Goal: Information Seeking & Learning: Find specific fact

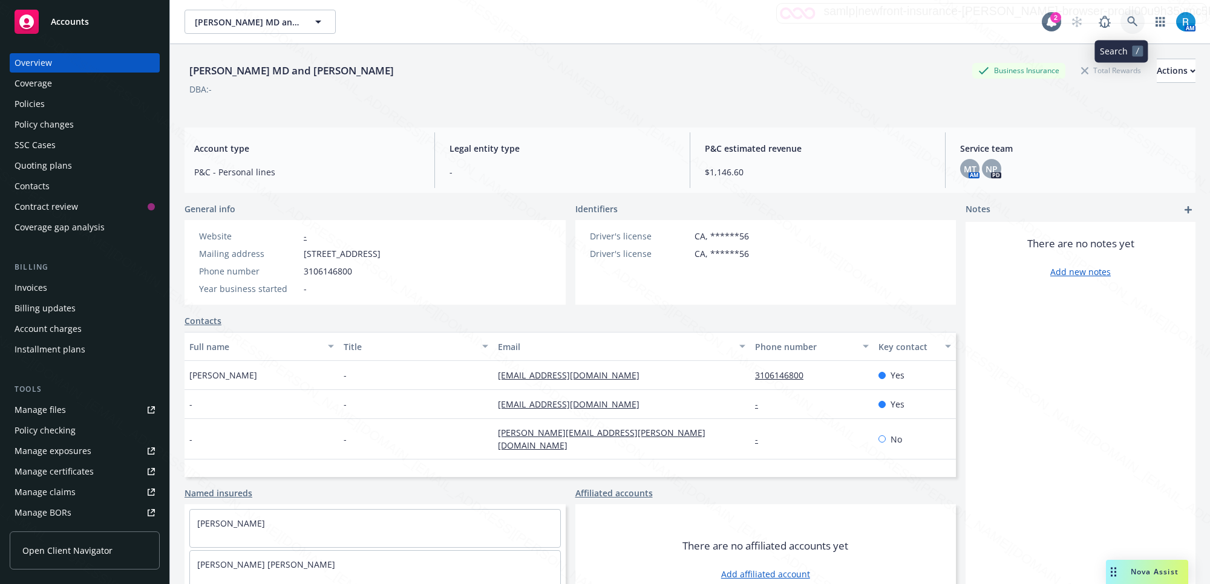
click at [1127, 17] on icon at bounding box center [1132, 21] width 10 height 10
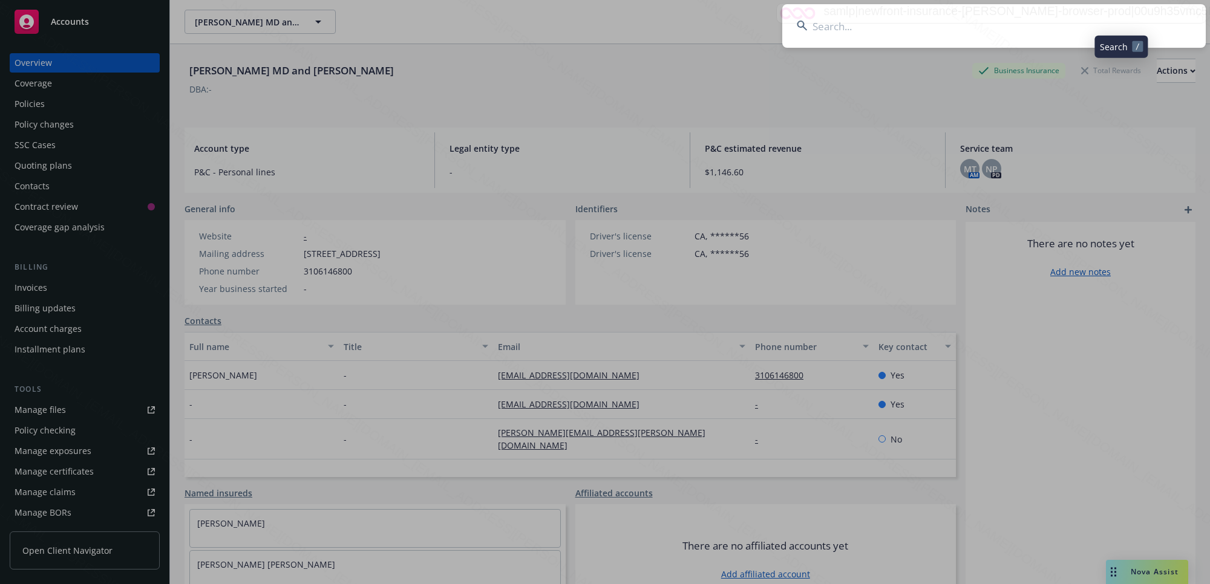
click at [799, 37] on input at bounding box center [993, 26] width 423 height 44
click at [926, 31] on input "[PERSON_NAME]" at bounding box center [993, 26] width 423 height 44
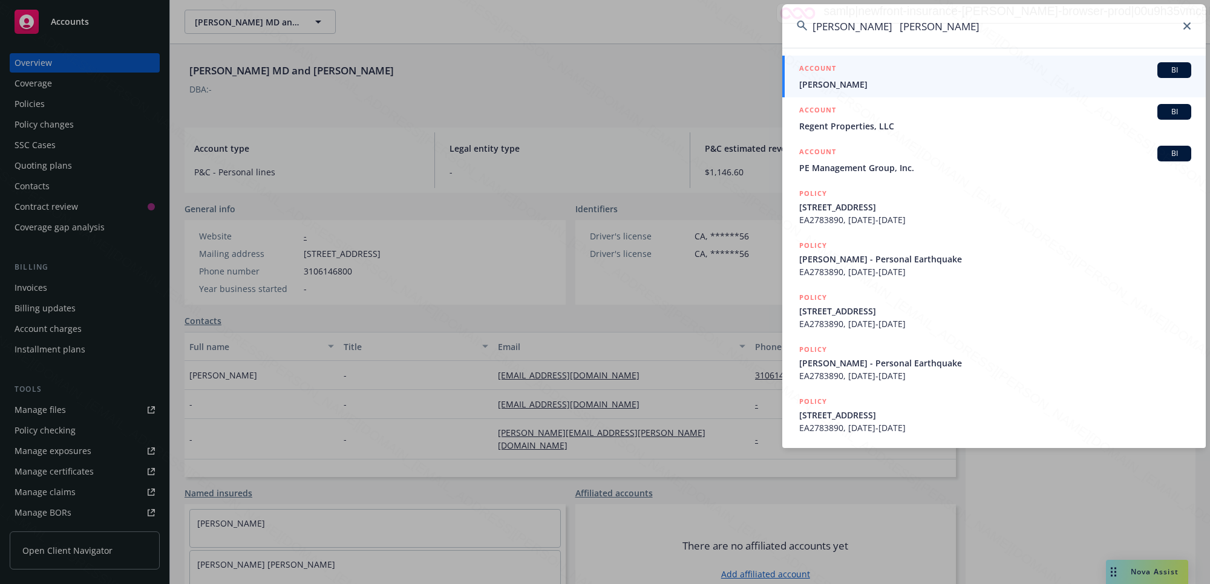
drag, startPoint x: 954, startPoint y: 22, endPoint x: 914, endPoint y: 36, distance: 42.8
click at [896, 28] on input "[PERSON_NAME] [PERSON_NAME]" at bounding box center [993, 26] width 423 height 44
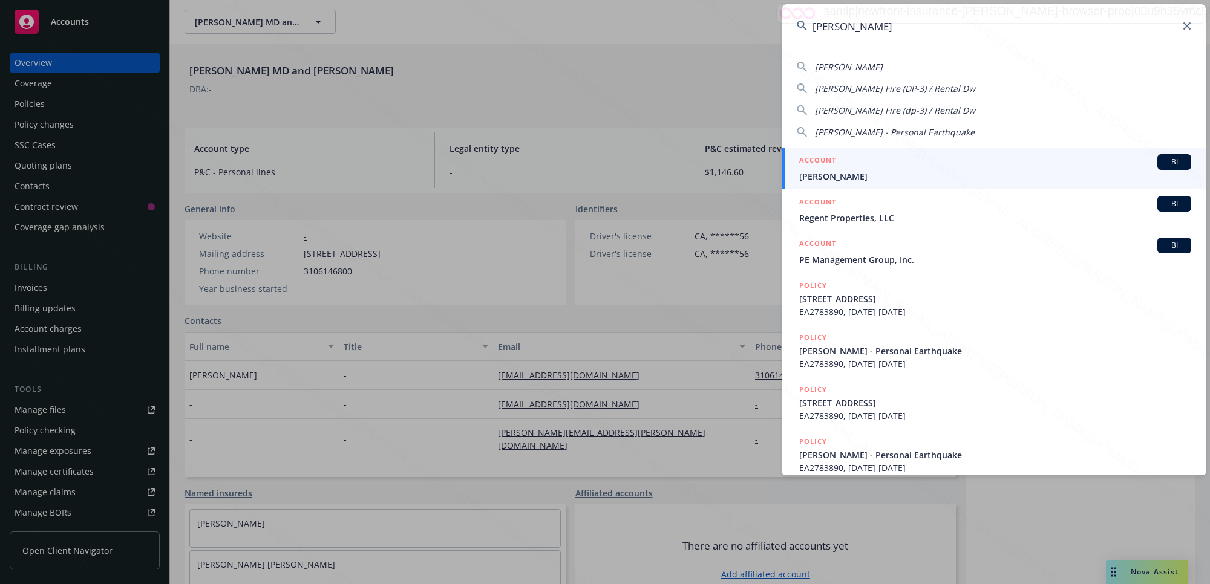
type input "[PERSON_NAME]"
click at [863, 168] on div "ACCOUNT BI" at bounding box center [995, 162] width 392 height 16
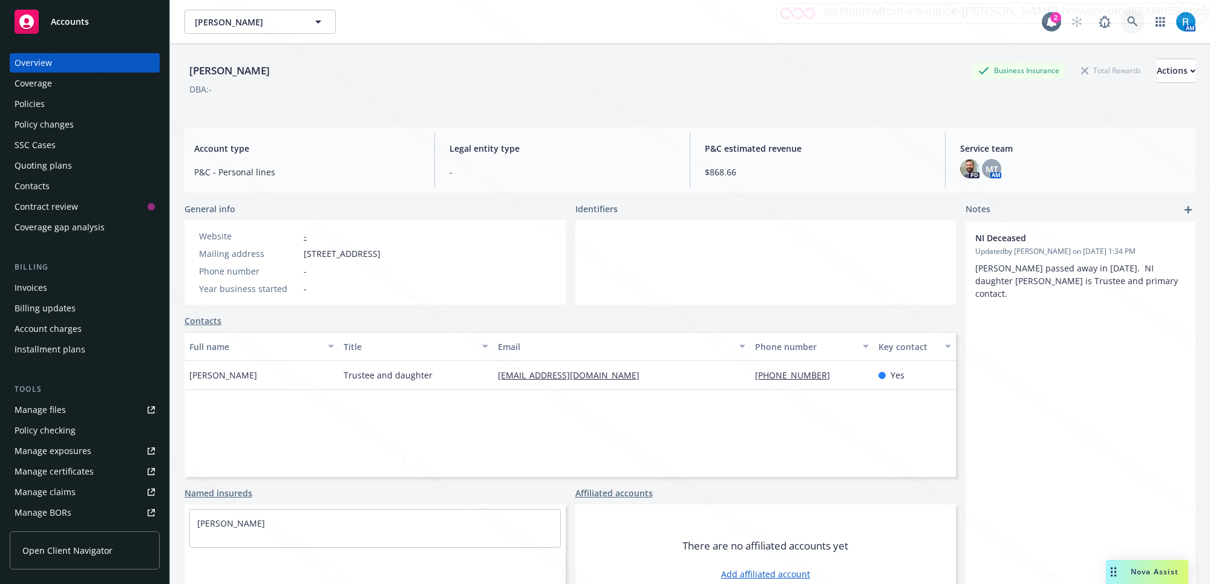
click at [1127, 17] on icon at bounding box center [1132, 21] width 10 height 10
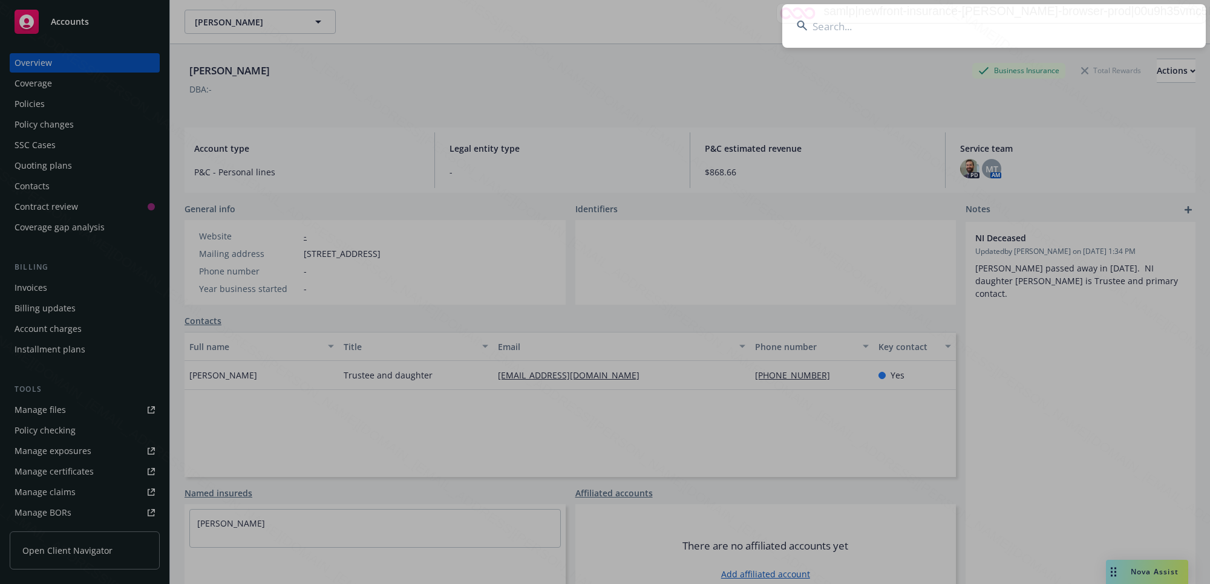
click at [833, 34] on input at bounding box center [993, 26] width 423 height 44
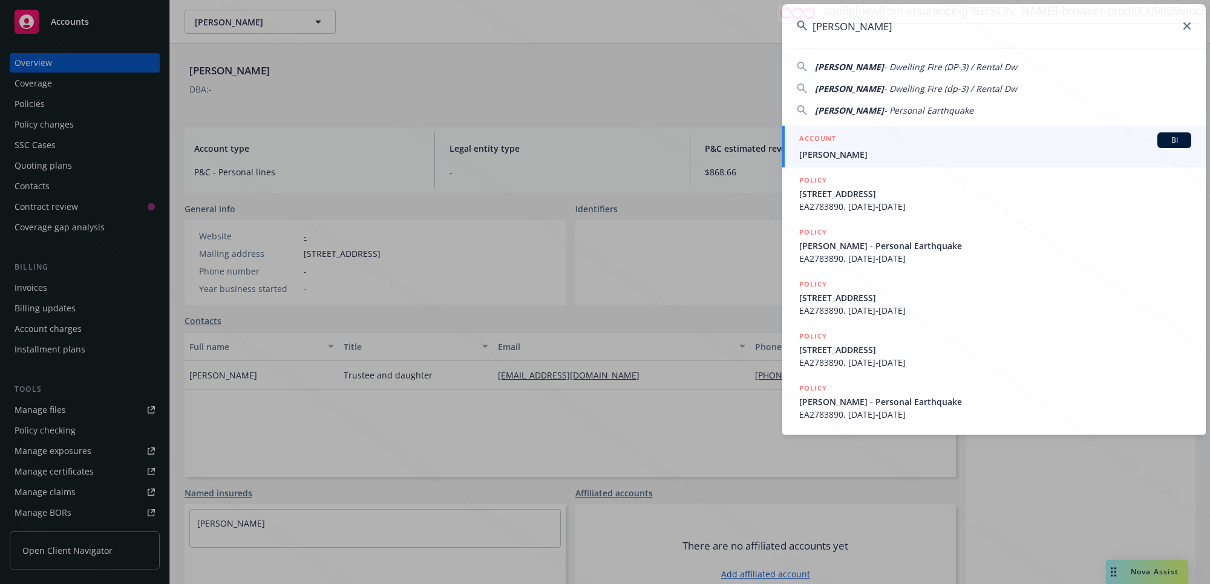
type input "[PERSON_NAME]"
click at [866, 155] on span "[PERSON_NAME]" at bounding box center [995, 154] width 392 height 13
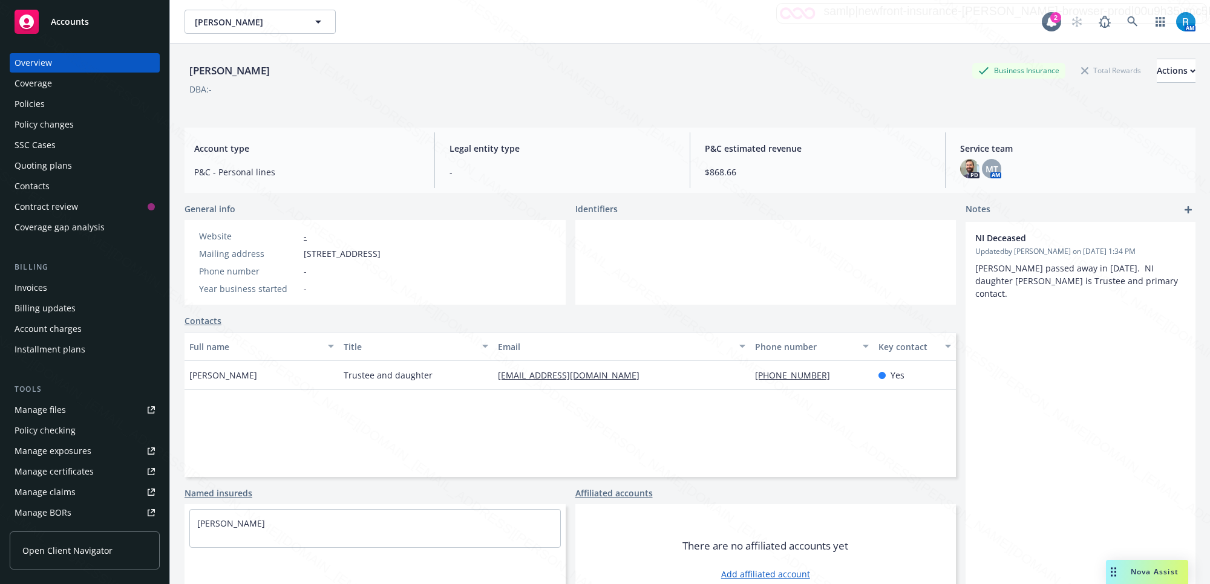
click at [27, 109] on div "Policies" at bounding box center [30, 103] width 30 height 19
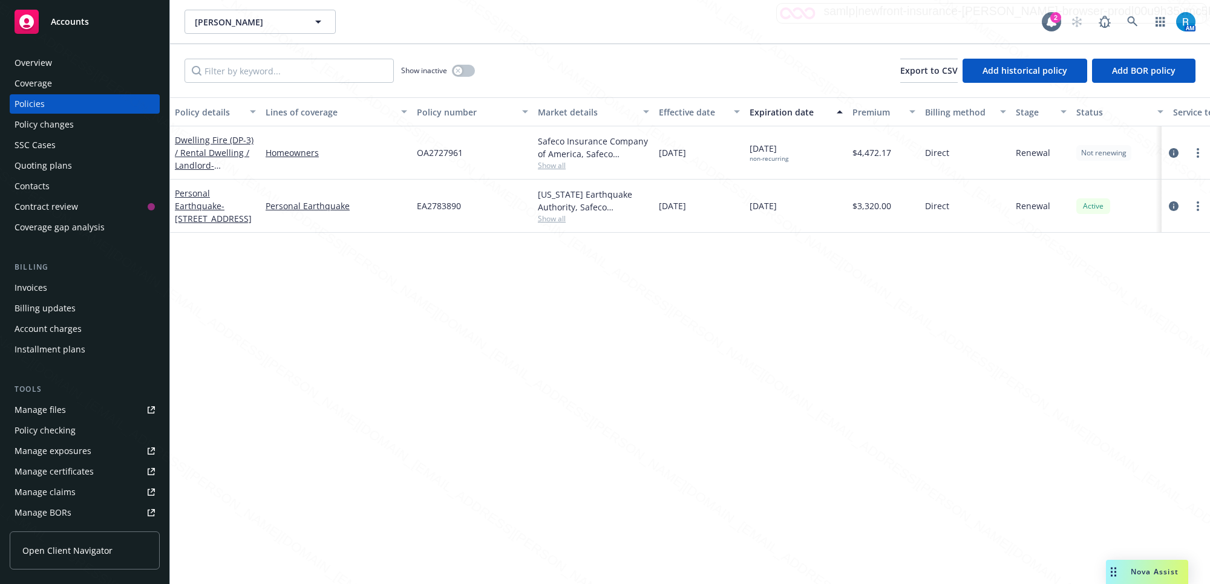
click at [471, 152] on div "OA2727961" at bounding box center [472, 152] width 121 height 53
drag, startPoint x: 464, startPoint y: 152, endPoint x: 415, endPoint y: 152, distance: 48.4
click at [415, 152] on div "OA2727961" at bounding box center [472, 152] width 121 height 53
copy span "OA2727961"
click at [467, 155] on div "OA2727961" at bounding box center [472, 152] width 121 height 53
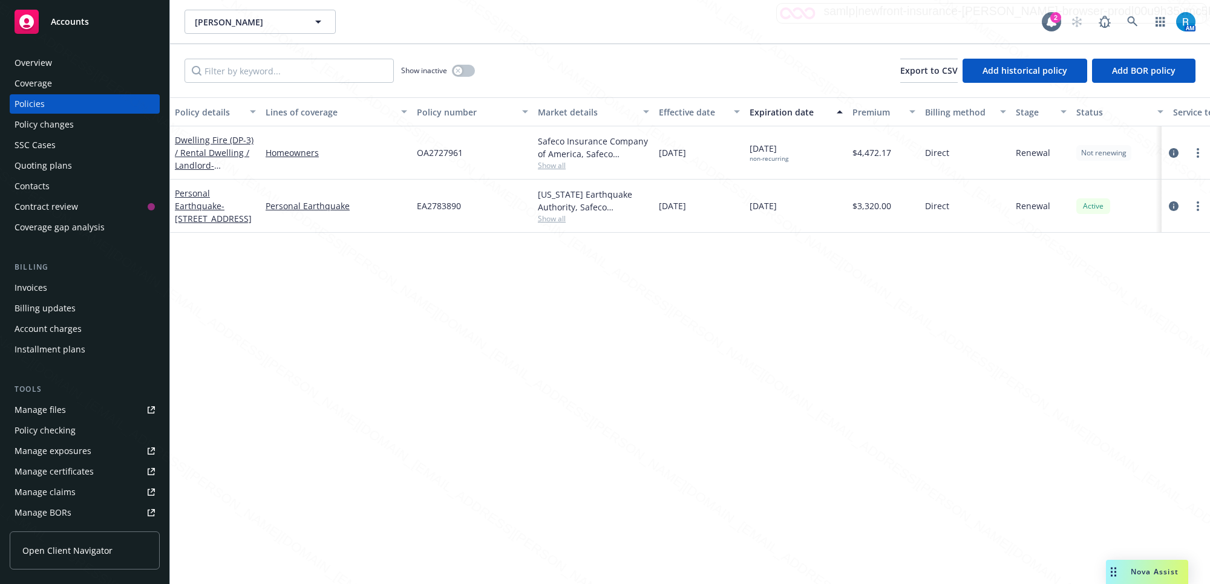
click at [472, 154] on div "OA2727961" at bounding box center [472, 152] width 121 height 53
click at [474, 164] on div "OA2727961" at bounding box center [472, 152] width 121 height 53
drag, startPoint x: 463, startPoint y: 152, endPoint x: 412, endPoint y: 150, distance: 50.9
click at [412, 150] on div "OA2727961" at bounding box center [472, 152] width 121 height 53
copy span "OA2727961"
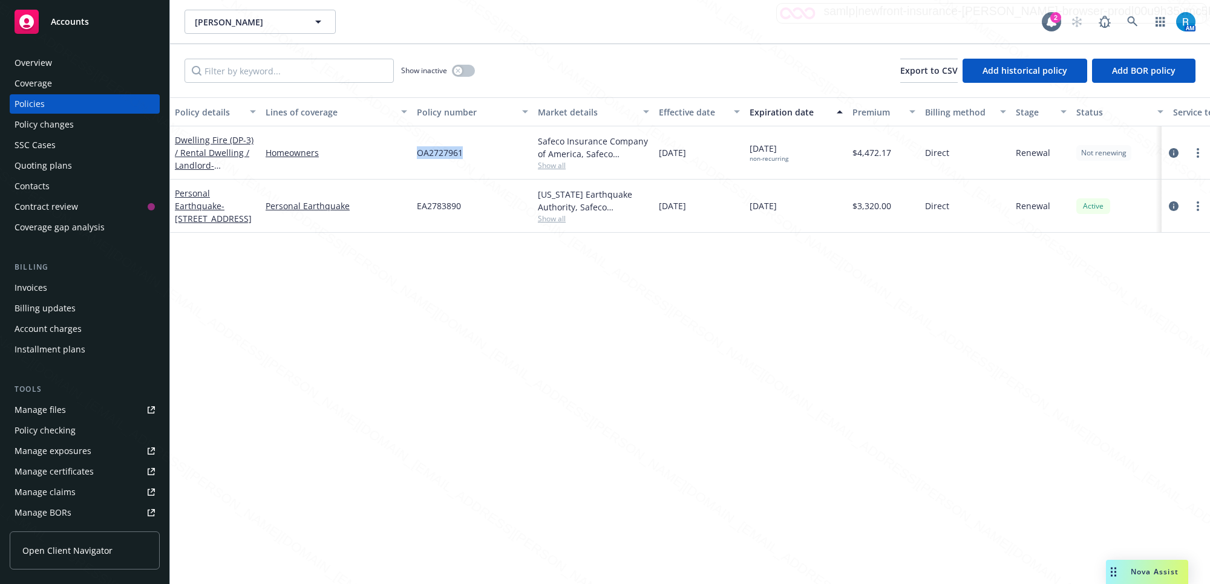
click at [19, 62] on div "Overview" at bounding box center [33, 62] width 37 height 19
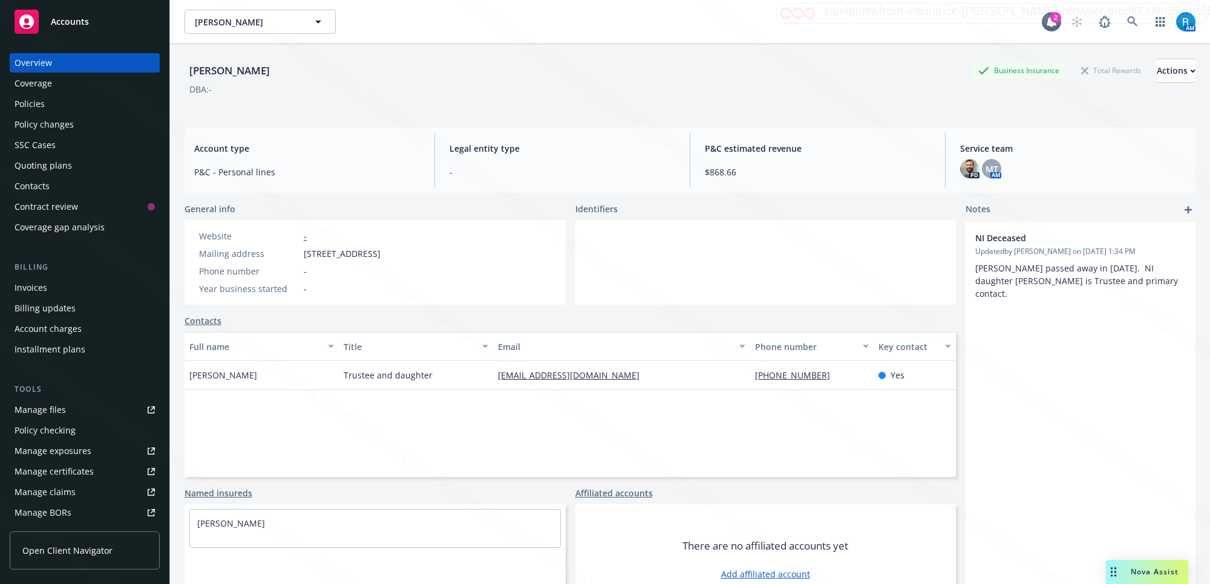
drag, startPoint x: 273, startPoint y: 73, endPoint x: 178, endPoint y: 70, distance: 94.4
click at [178, 70] on div "[PERSON_NAME] Business Insurance Total Rewards Actions DBA: - Account type P&C …" at bounding box center [690, 336] width 1040 height 584
click at [1127, 19] on icon at bounding box center [1132, 21] width 11 height 11
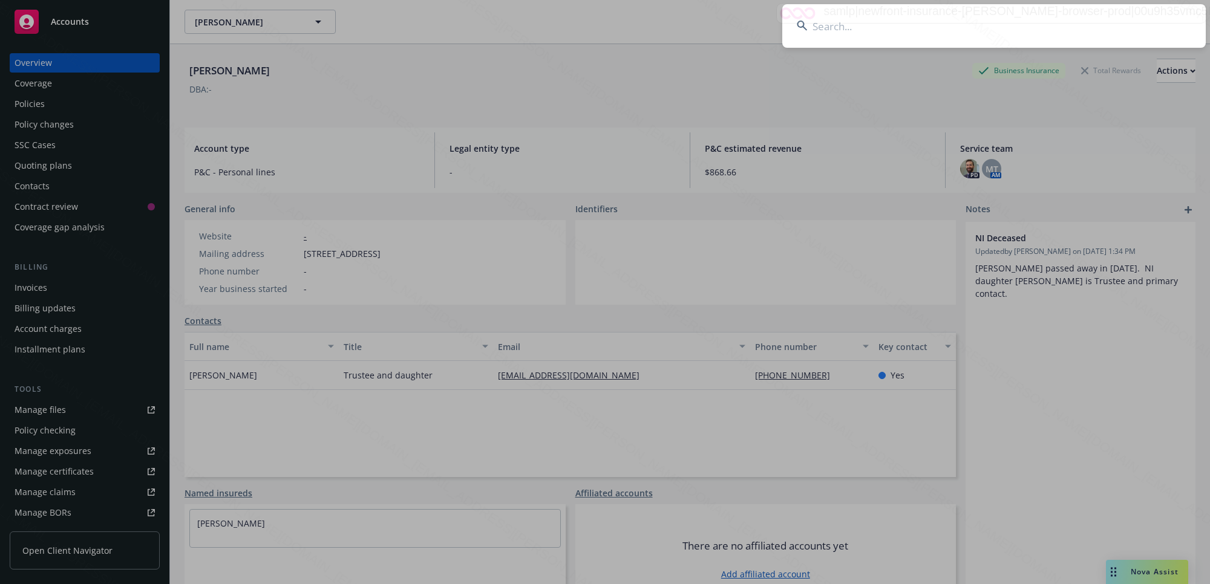
type input "[PERSON_NAME] & [PERSON_NAME]"
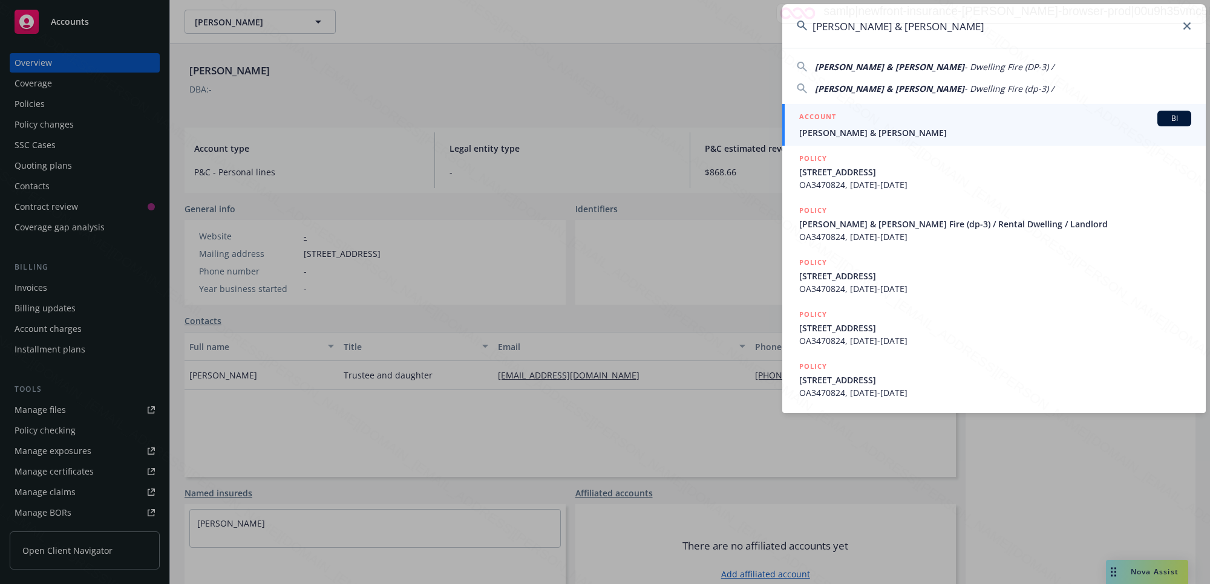
click at [833, 134] on span "[PERSON_NAME] & [PERSON_NAME]" at bounding box center [995, 132] width 392 height 13
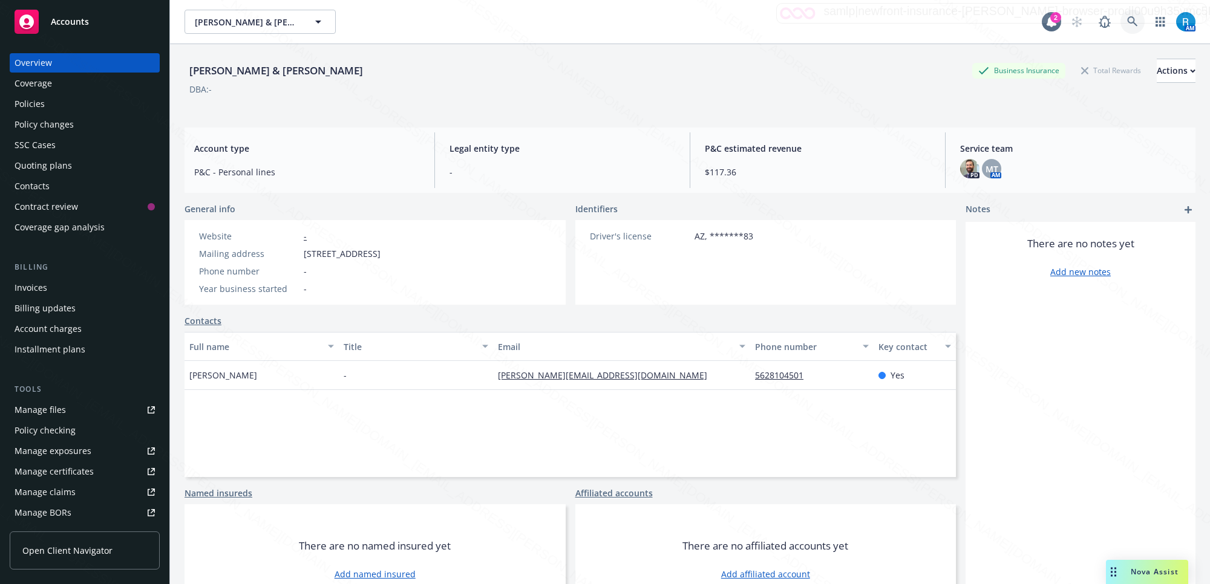
click at [1127, 21] on icon at bounding box center [1132, 21] width 11 height 11
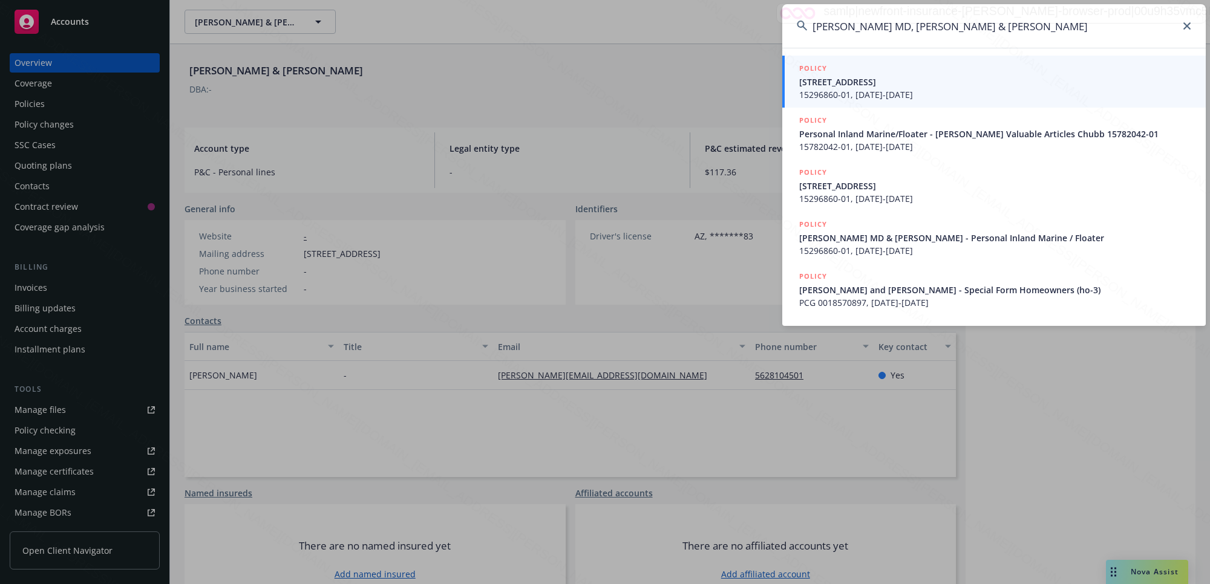
click at [1153, 20] on input "[PERSON_NAME] MD, [PERSON_NAME] & [PERSON_NAME]" at bounding box center [993, 26] width 423 height 44
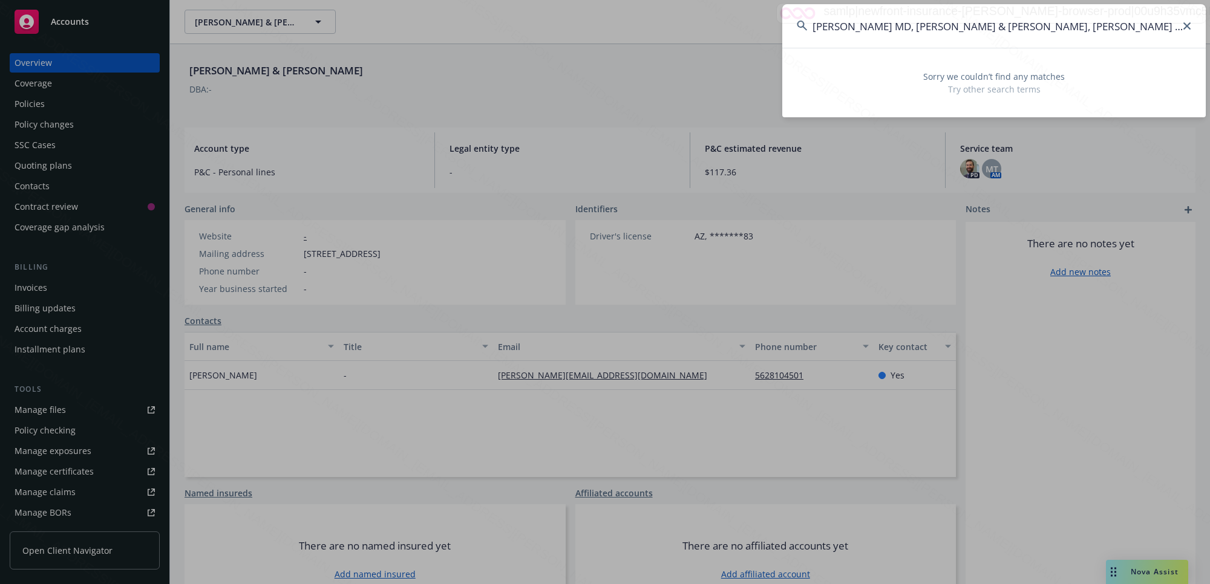
click at [959, 24] on input "[PERSON_NAME] MD, [PERSON_NAME] & [PERSON_NAME], [PERSON_NAME] & [PERSON_NAME] …" at bounding box center [993, 26] width 423 height 44
drag, startPoint x: 959, startPoint y: 27, endPoint x: 804, endPoint y: 31, distance: 154.9
click at [804, 31] on input "[PERSON_NAME] MD, [PERSON_NAME] & [PERSON_NAME], [PERSON_NAME] & [PERSON_NAME] …" at bounding box center [993, 26] width 423 height 44
type input "[PERSON_NAME] & [PERSON_NAME] [PERSON_NAME]"
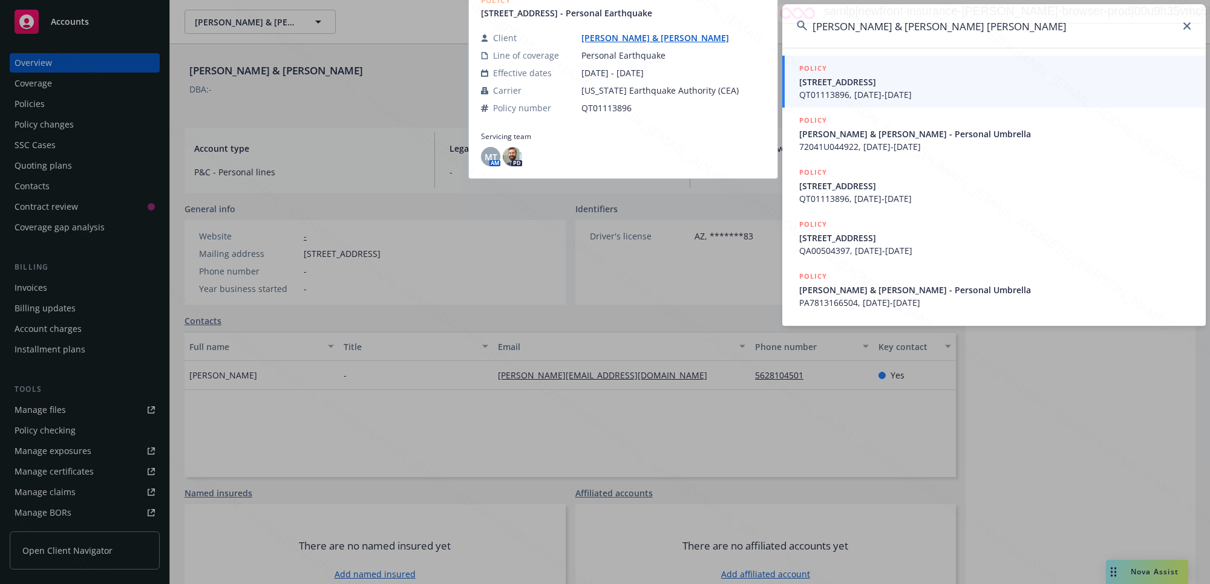
click at [921, 94] on span "QT01113896, [DATE]-[DATE]" at bounding box center [995, 94] width 392 height 13
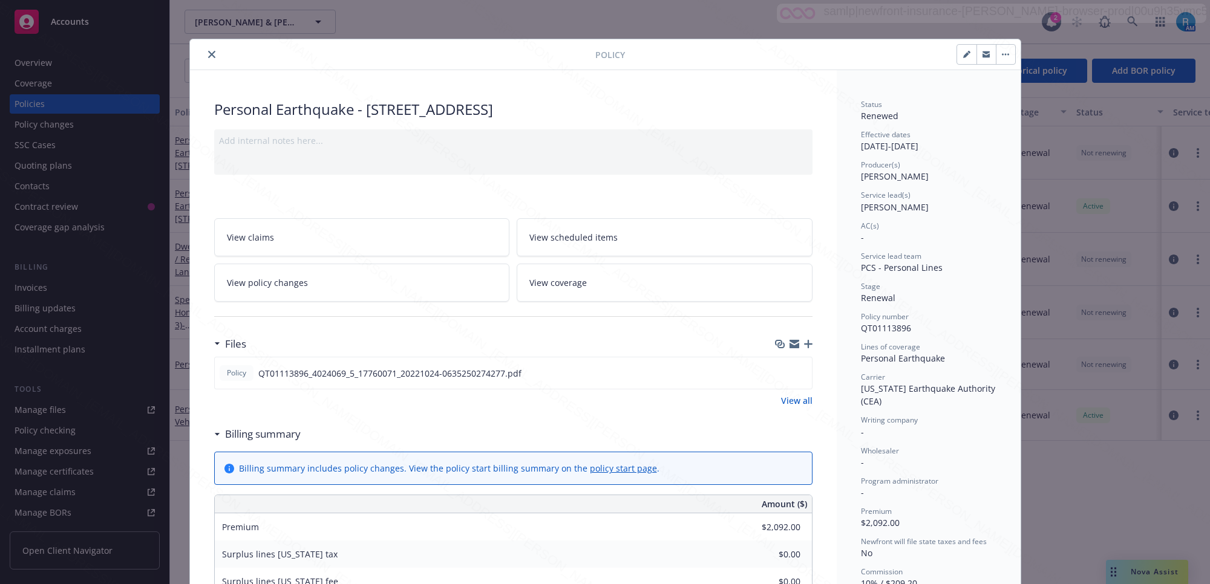
click at [782, 134] on div "Add internal notes here..." at bounding box center [513, 151] width 598 height 45
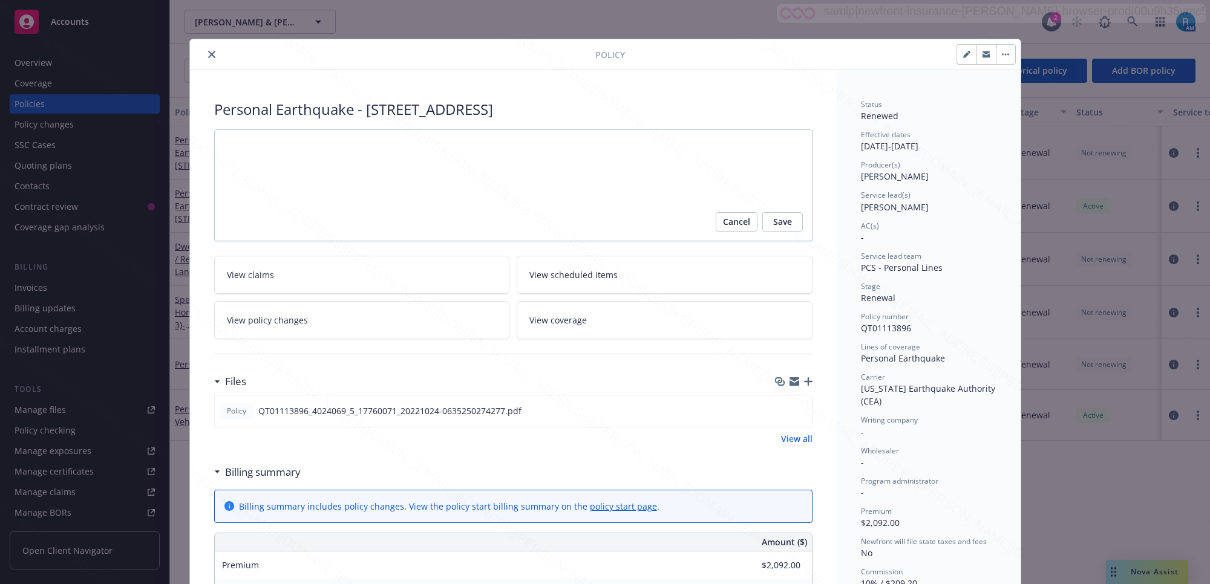
click at [208, 53] on icon "close" at bounding box center [211, 54] width 7 height 7
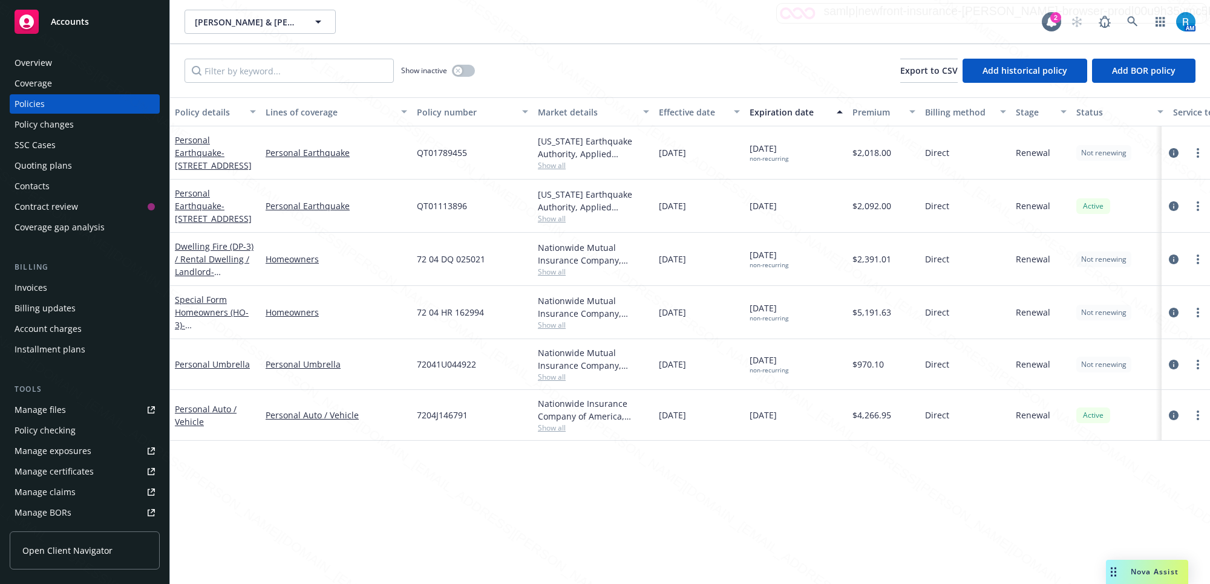
click at [31, 62] on div "Overview" at bounding box center [33, 62] width 37 height 19
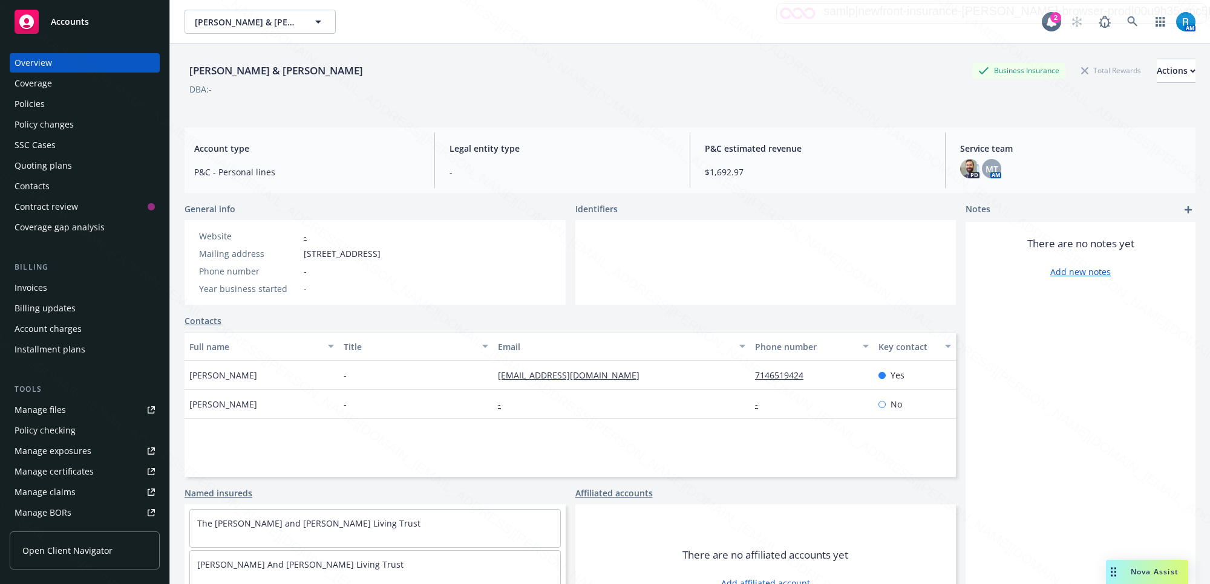
click at [481, 382] on div "-" at bounding box center [416, 375] width 154 height 29
click at [1127, 16] on icon at bounding box center [1132, 21] width 11 height 11
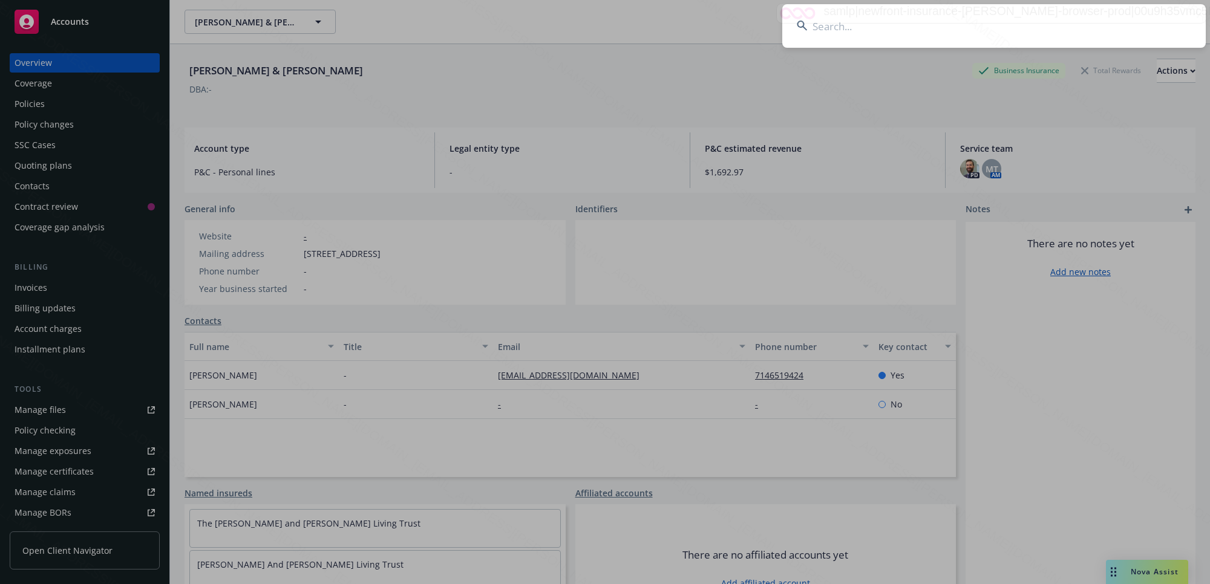
type input "[PERSON_NAME] & [PERSON_NAME]"
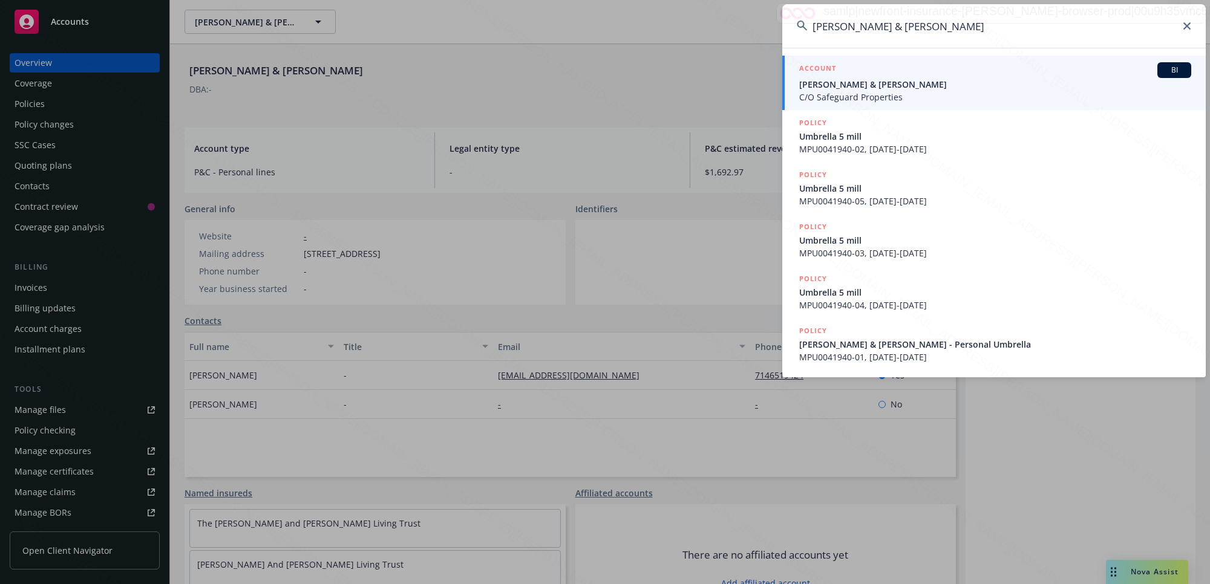
click at [903, 82] on span "[PERSON_NAME] & [PERSON_NAME]" at bounding box center [995, 84] width 392 height 13
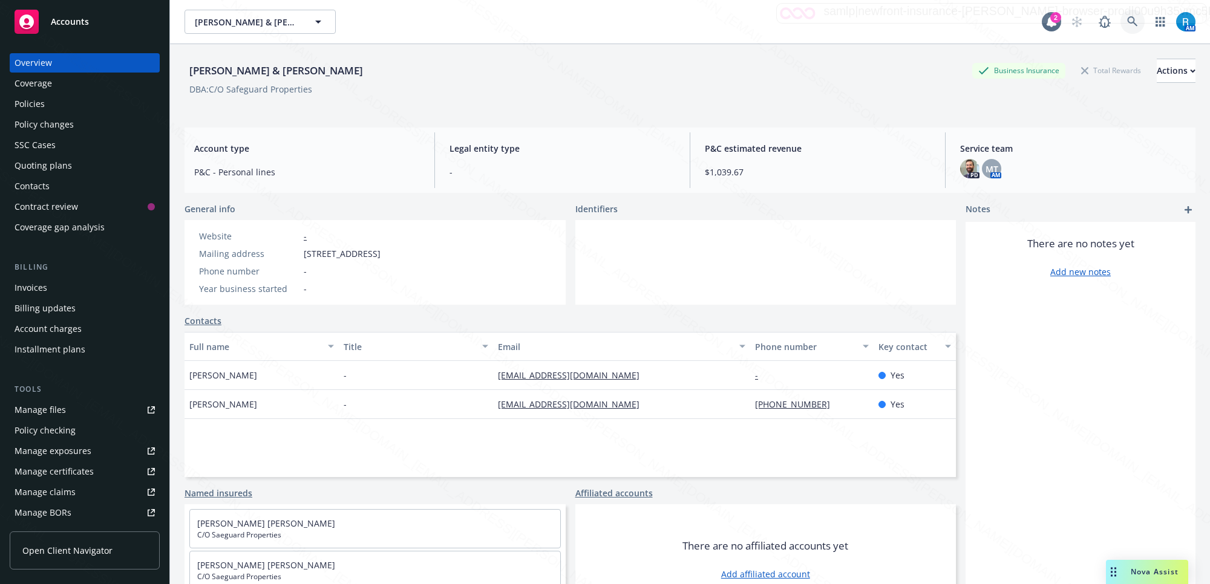
click at [1127, 20] on icon at bounding box center [1132, 21] width 11 height 11
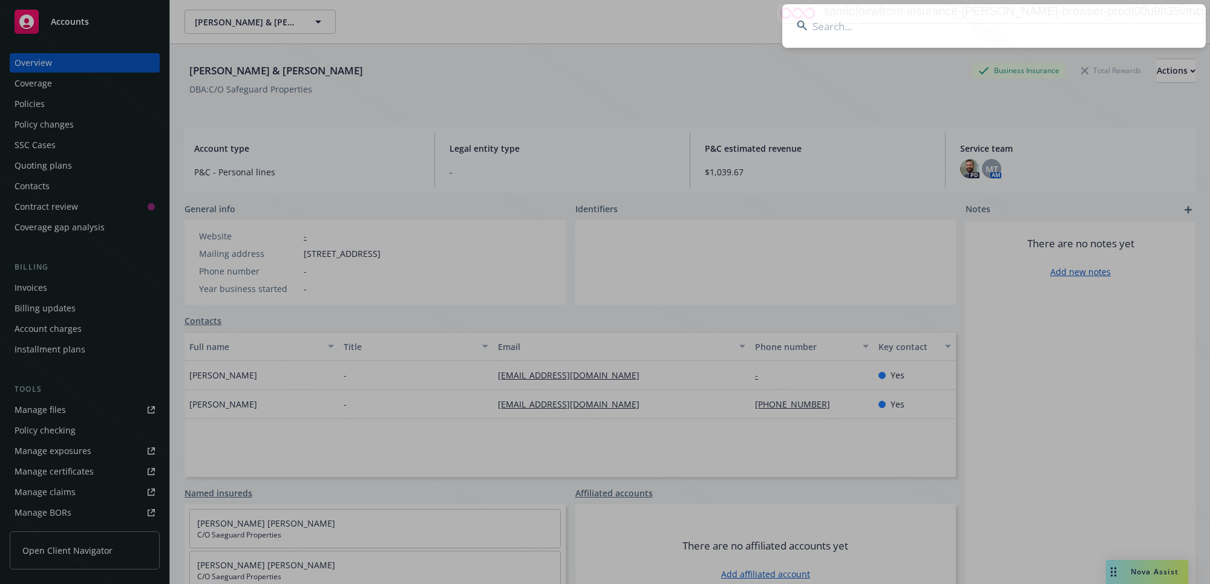
type input "[PERSON_NAME][GEOGRAPHIC_DATA]"
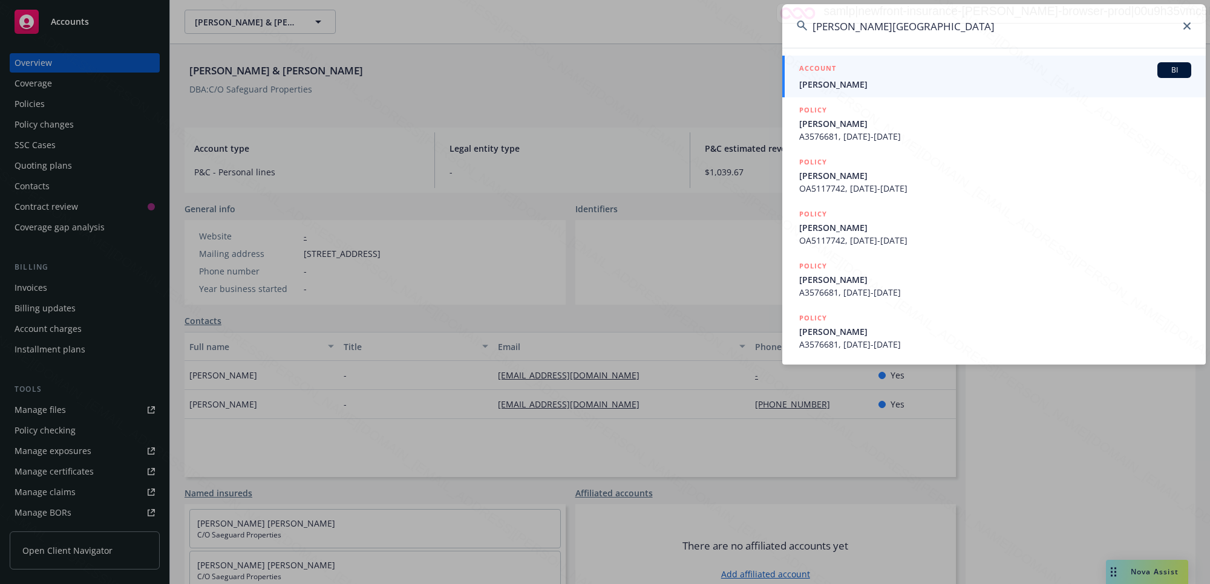
click at [842, 80] on span "[PERSON_NAME]" at bounding box center [995, 84] width 392 height 13
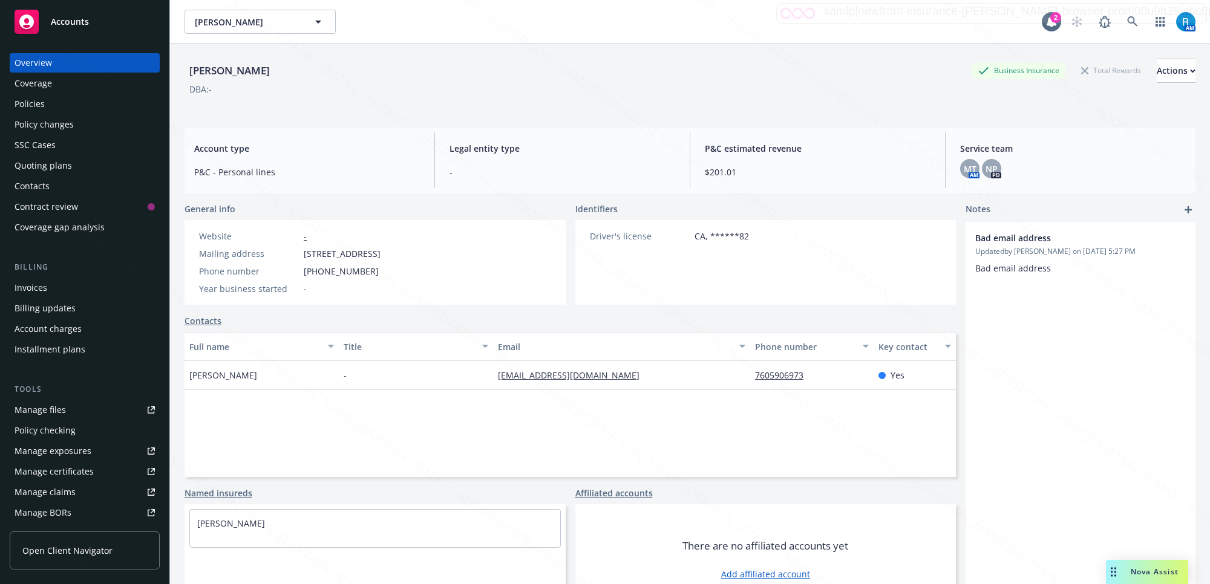
drag, startPoint x: 487, startPoint y: 255, endPoint x: 446, endPoint y: 252, distance: 41.2
click at [487, 255] on div "Website - Mailing address [STREET_ADDRESS] Phone number [PHONE_NUMBER] Year bus…" at bounding box center [374, 262] width 381 height 85
click at [1127, 19] on icon at bounding box center [1132, 21] width 11 height 11
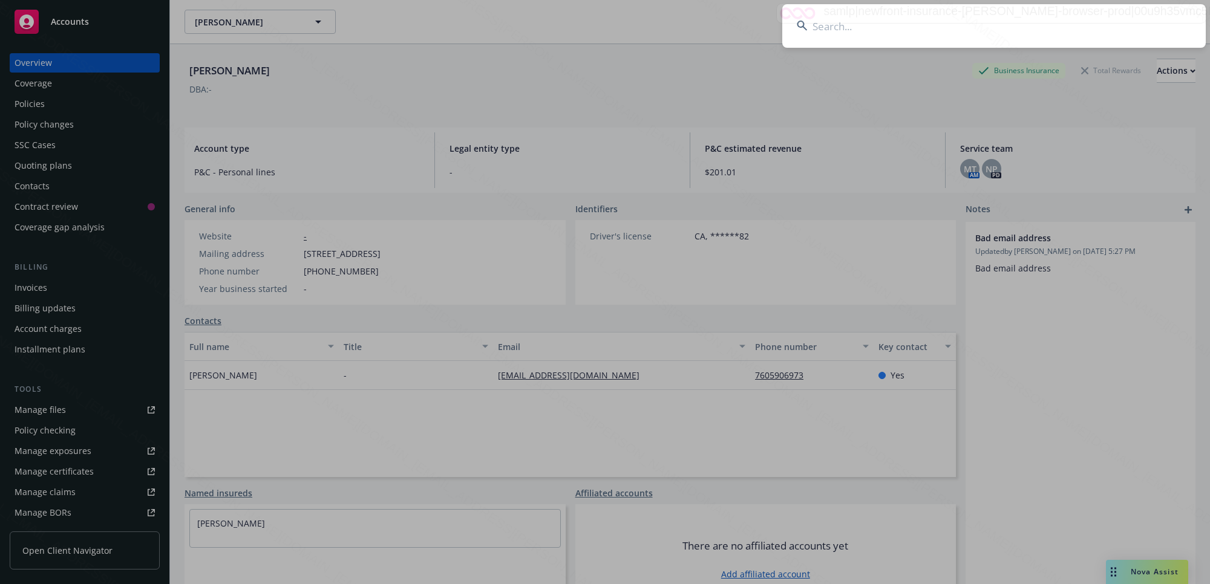
type input "[PERSON_NAME] & [PERSON_NAME]"
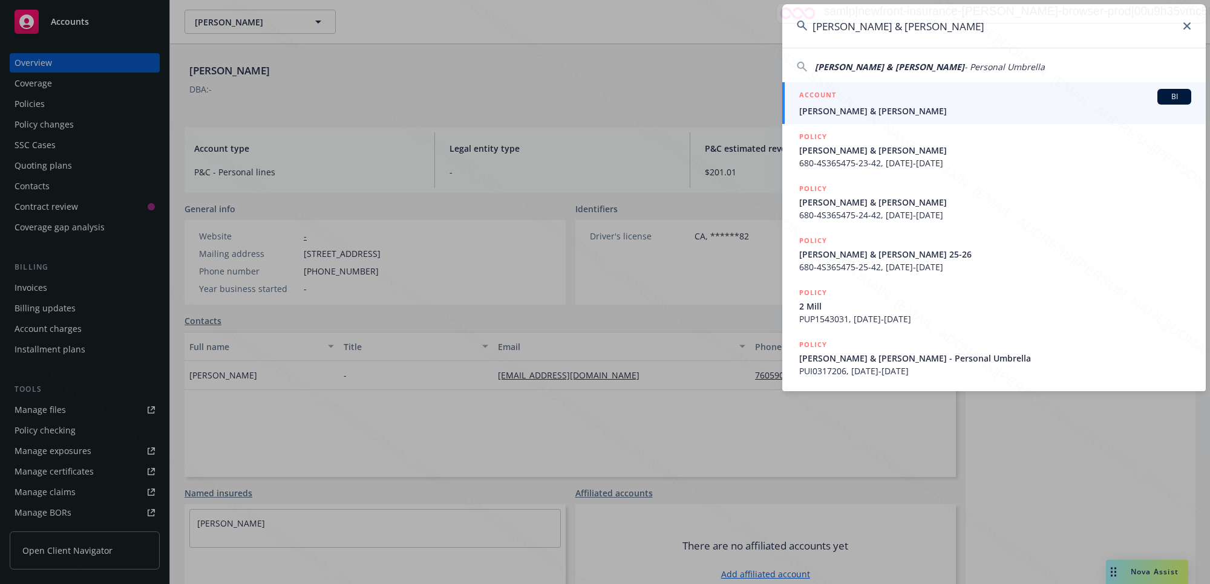
click at [878, 110] on span "[PERSON_NAME] & [PERSON_NAME]" at bounding box center [995, 111] width 392 height 13
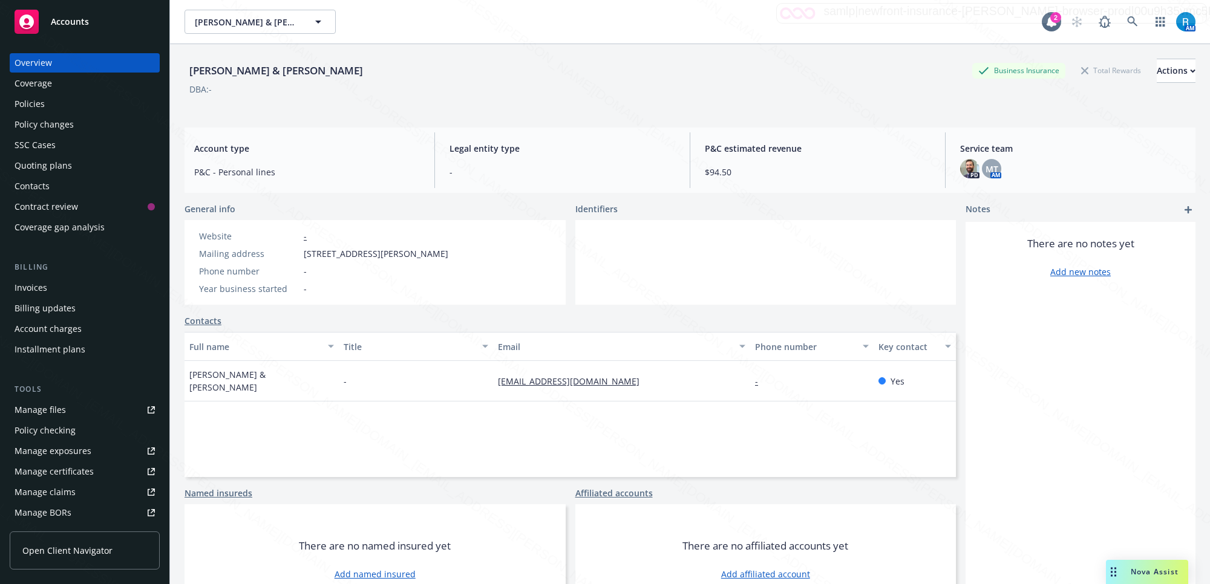
click at [673, 418] on div "Full name Title Email Phone number Key contact [PERSON_NAME] & [PERSON_NAME] - …" at bounding box center [569, 404] width 771 height 145
click at [1127, 19] on icon at bounding box center [1132, 21] width 11 height 11
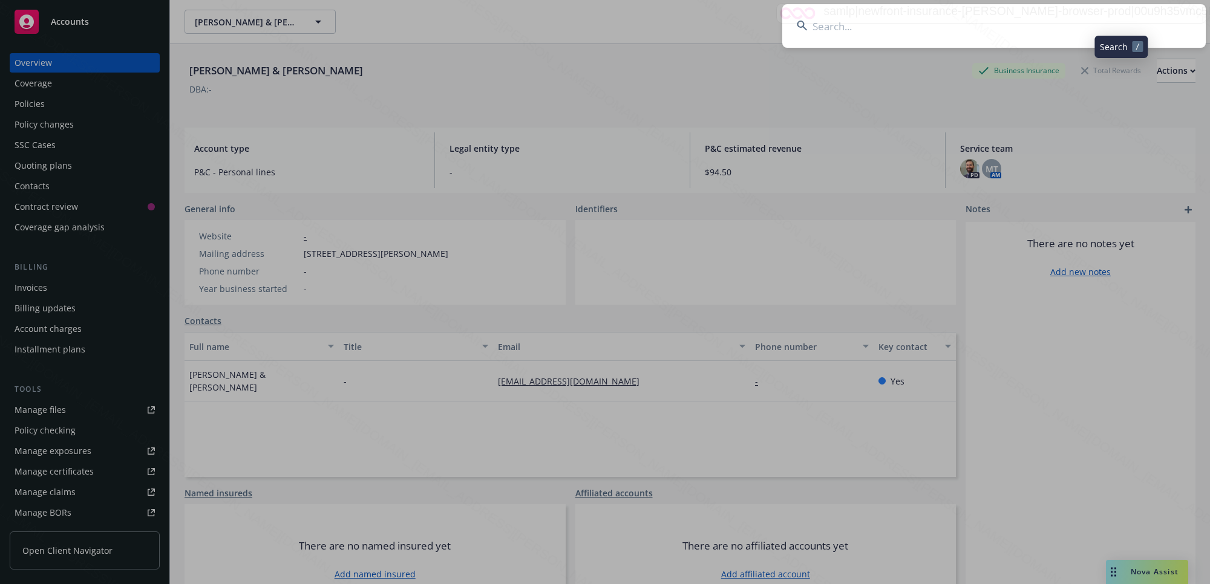
type input "[PERSON_NAME]"
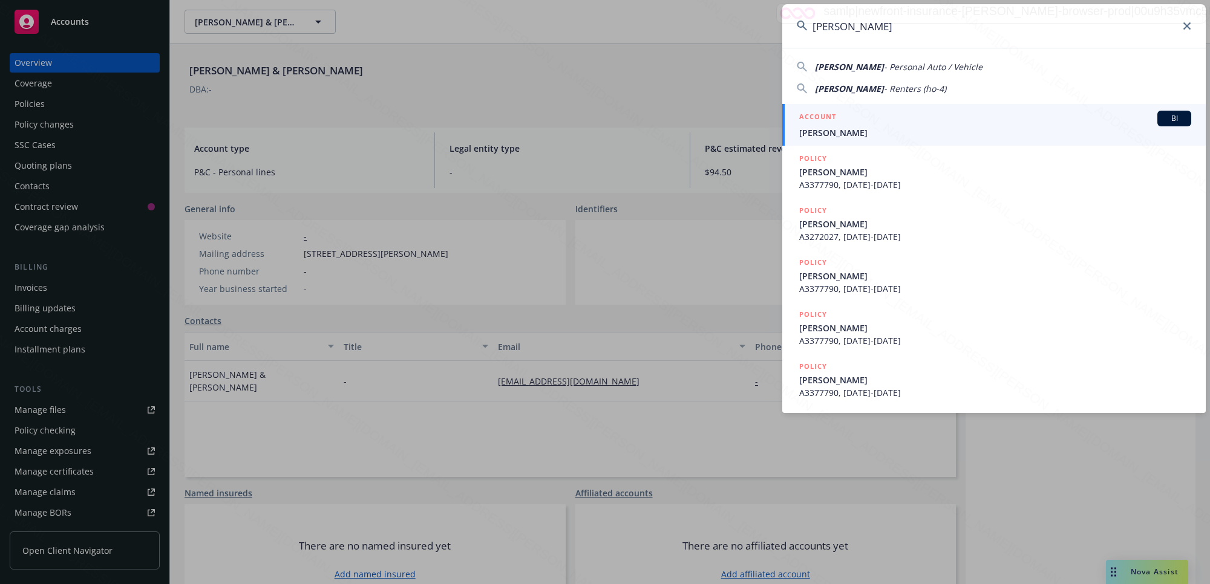
click at [894, 129] on span "[PERSON_NAME]" at bounding box center [995, 132] width 392 height 13
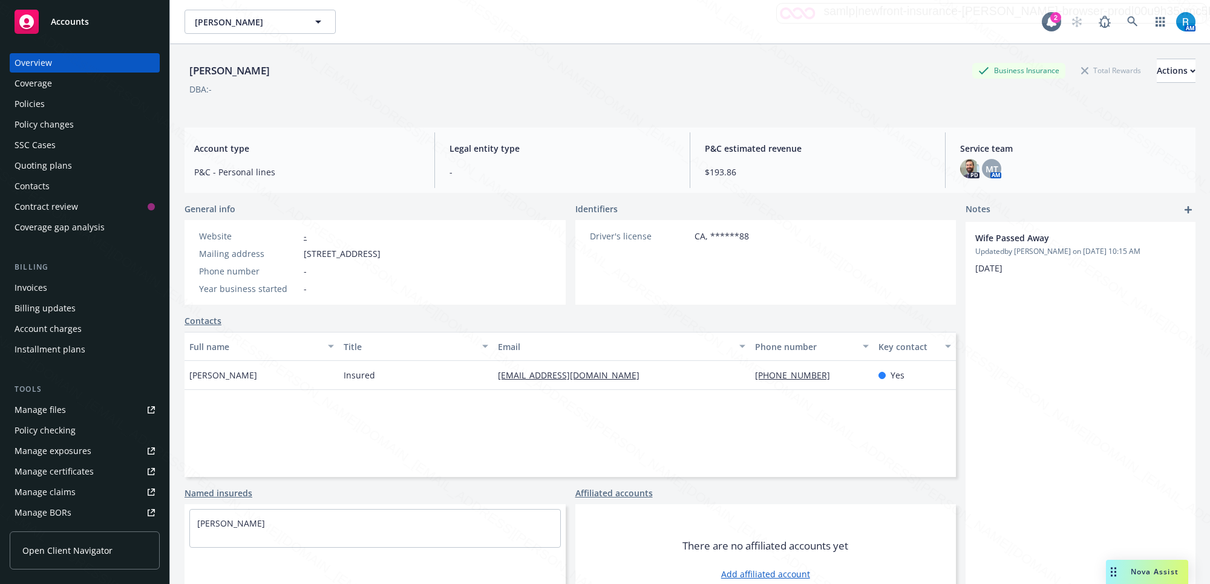
click at [31, 105] on div "Policies" at bounding box center [30, 103] width 30 height 19
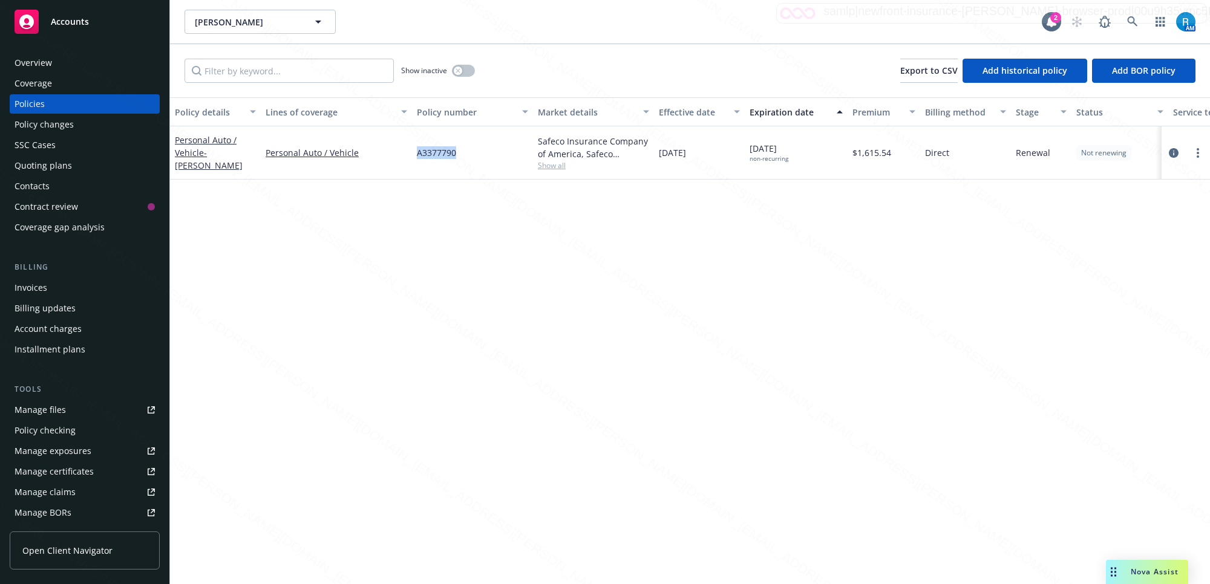
drag, startPoint x: 470, startPoint y: 155, endPoint x: 409, endPoint y: 151, distance: 60.6
click at [409, 151] on div "Personal Auto / Vehicle - [PERSON_NAME] Personal Auto / Vehicle A3377790 Safeco…" at bounding box center [753, 152] width 1167 height 53
copy div "A3377790"
click at [798, 36] on div "Glasby, Johnanthony Glasby, Johnanthony 2 AM" at bounding box center [690, 22] width 1040 height 44
click at [70, 65] on div "Overview" at bounding box center [85, 62] width 140 height 19
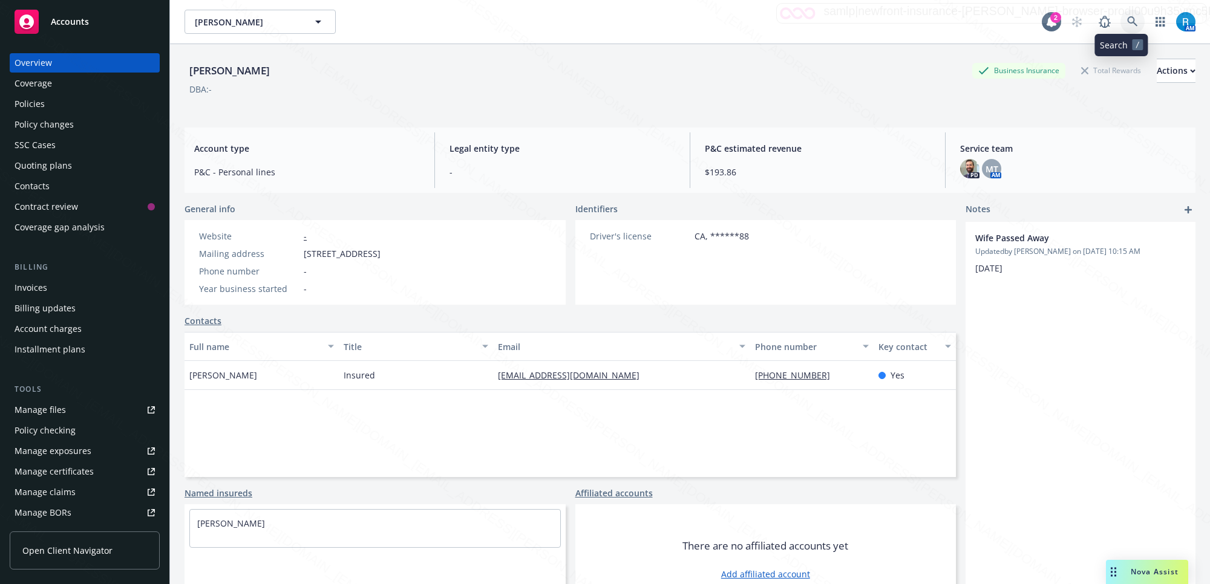
click at [1127, 18] on icon at bounding box center [1132, 21] width 11 height 11
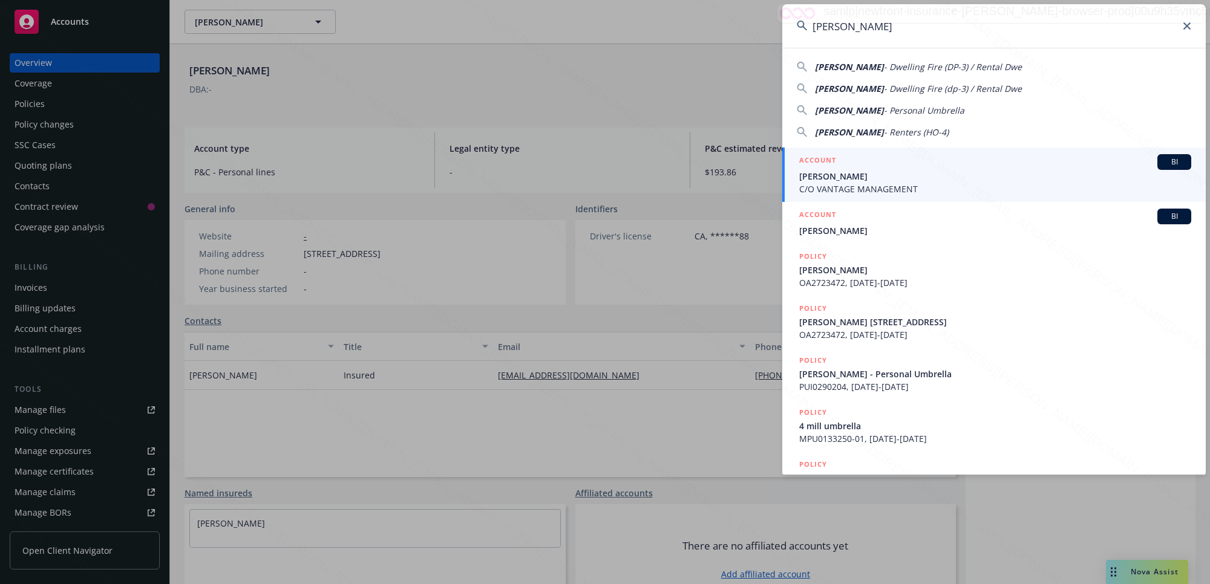
click at [1117, 22] on input "Bettye Donsker" at bounding box center [993, 26] width 423 height 44
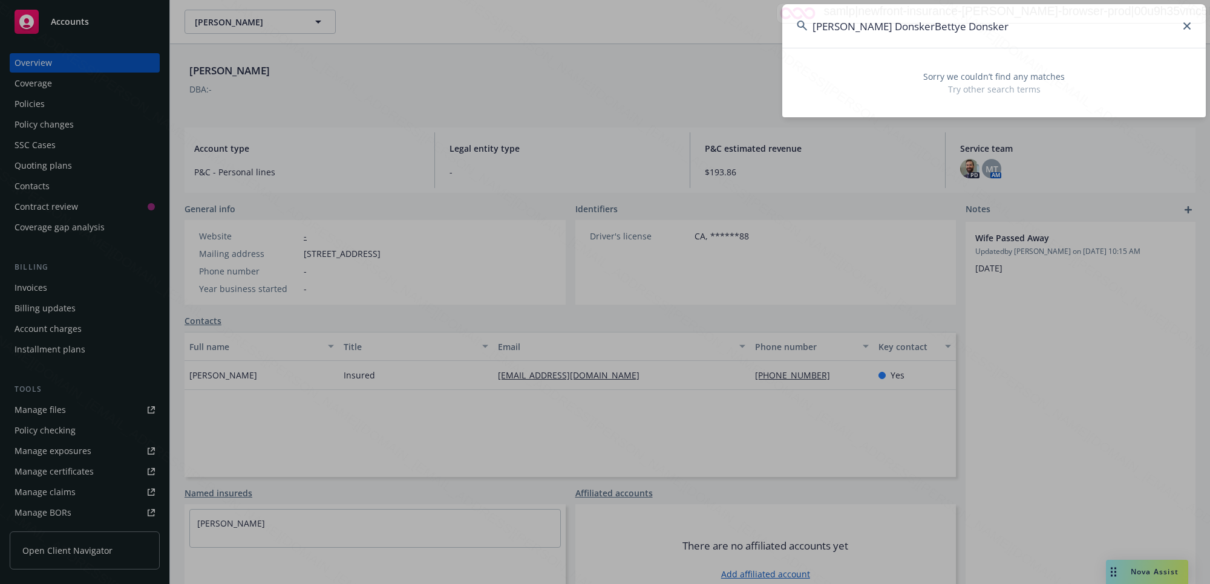
click at [971, 27] on input "Bettye DonskerBettye Donsker" at bounding box center [993, 26] width 423 height 44
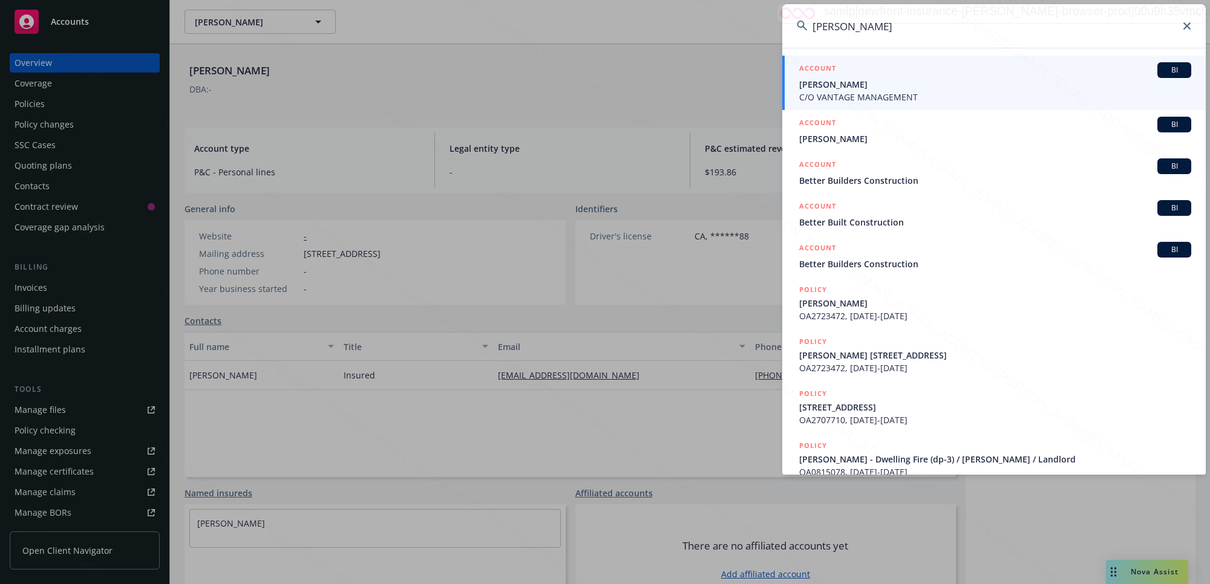
type input "Bettye Donser"
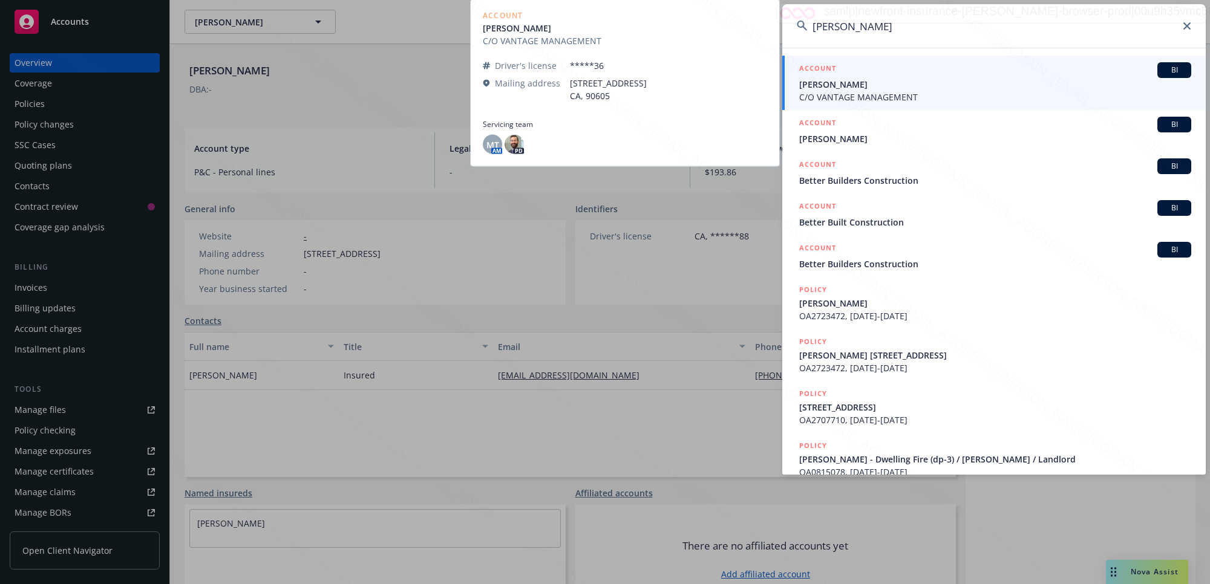
click at [876, 91] on span "C/O VANTAGE MANAGEMENT" at bounding box center [995, 97] width 392 height 13
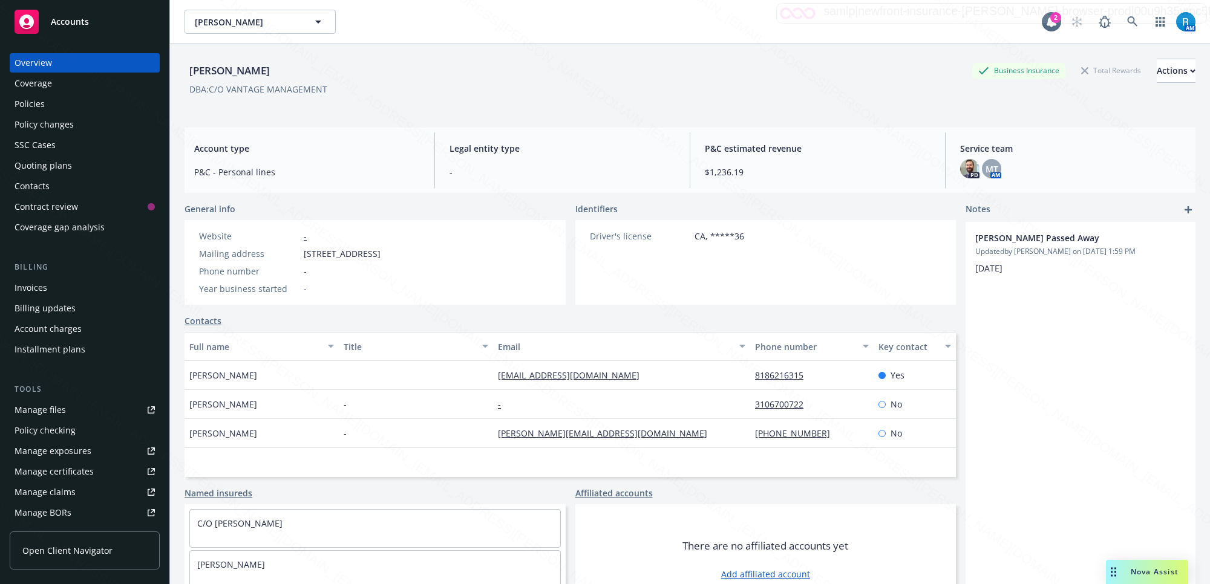
click at [602, 334] on button "Email" at bounding box center [621, 346] width 257 height 29
click at [41, 102] on div "Policies" at bounding box center [30, 103] width 30 height 19
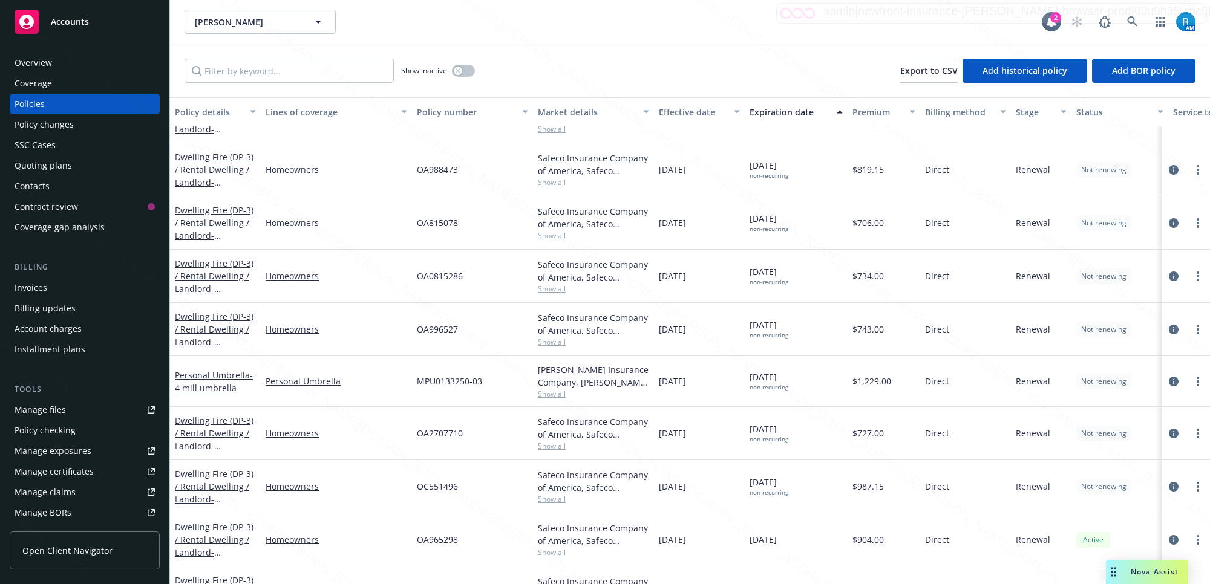
scroll to position [181, 0]
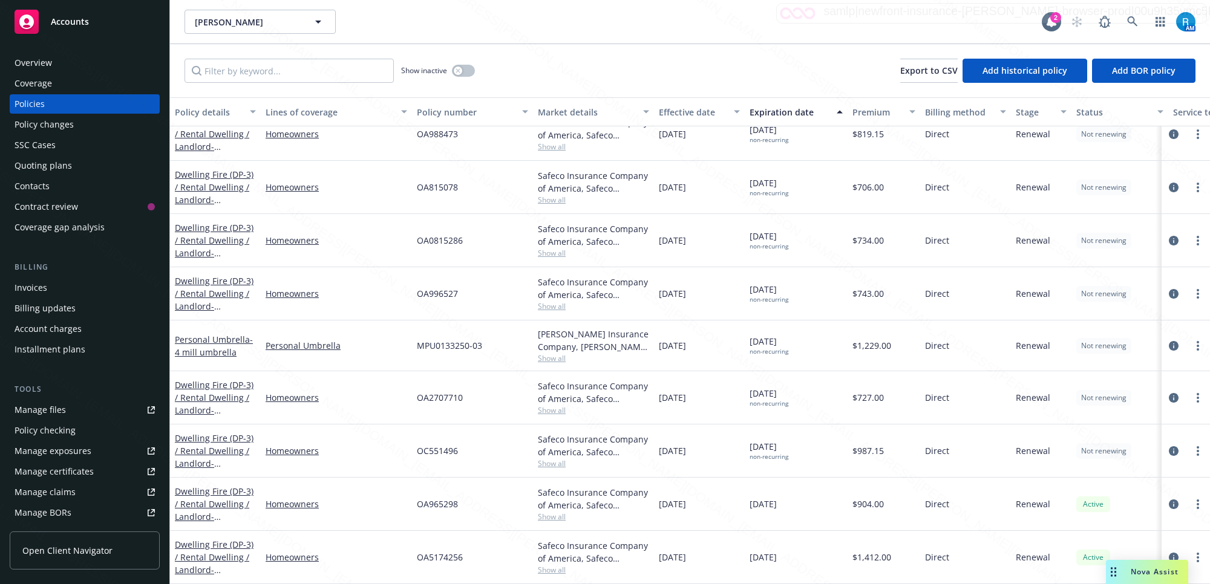
click at [39, 60] on div "Overview" at bounding box center [33, 62] width 37 height 19
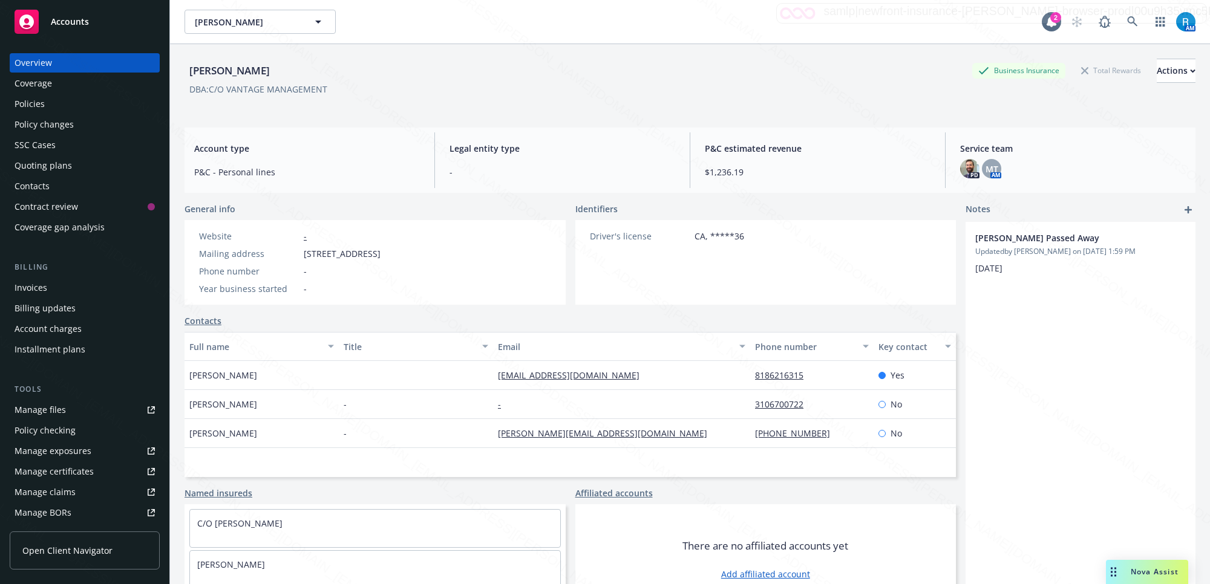
click at [1163, 545] on div "Betty Donsker Passed Away Updated by Melanie Triantos on 06/16/2025, 1:59 PM 6/…" at bounding box center [1080, 418] width 230 height 393
click at [275, 76] on div "Bettye Donsker Business Insurance Total Rewards Actions" at bounding box center [689, 71] width 1011 height 24
drag, startPoint x: 279, startPoint y: 73, endPoint x: 183, endPoint y: 65, distance: 96.5
click at [183, 65] on div "Bettye Donsker Business Insurance Total Rewards Actions DBA: C/O VANTAGE MANAGE…" at bounding box center [690, 336] width 1040 height 584
copy div "Bettye Donsker"
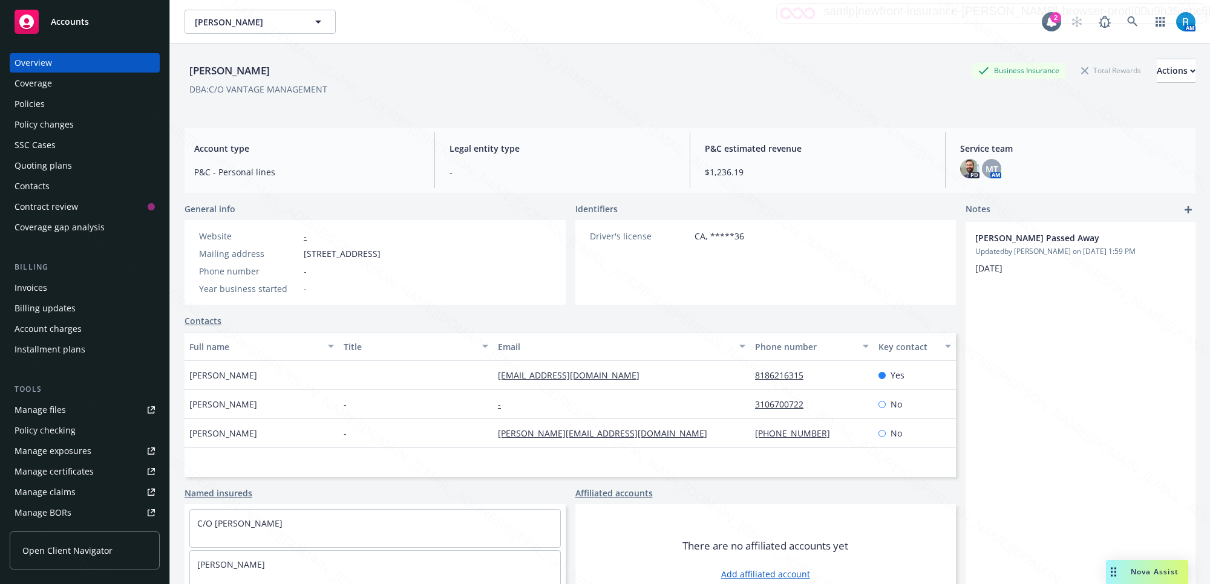
click at [52, 106] on div "Policies" at bounding box center [85, 103] width 140 height 19
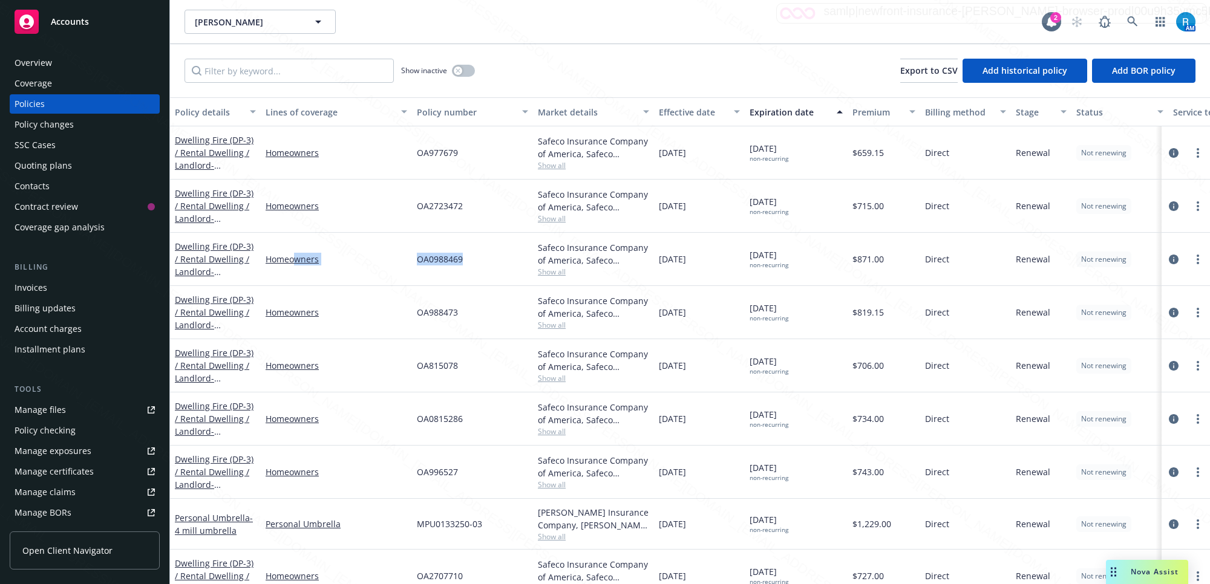
drag, startPoint x: 494, startPoint y: 251, endPoint x: 295, endPoint y: 244, distance: 199.1
click at [295, 244] on div "Dwelling Fire (DP-3) / Rental Dwelling / Landlord - 17308 DELIA AVE TORRANCE, C…" at bounding box center [753, 259] width 1167 height 53
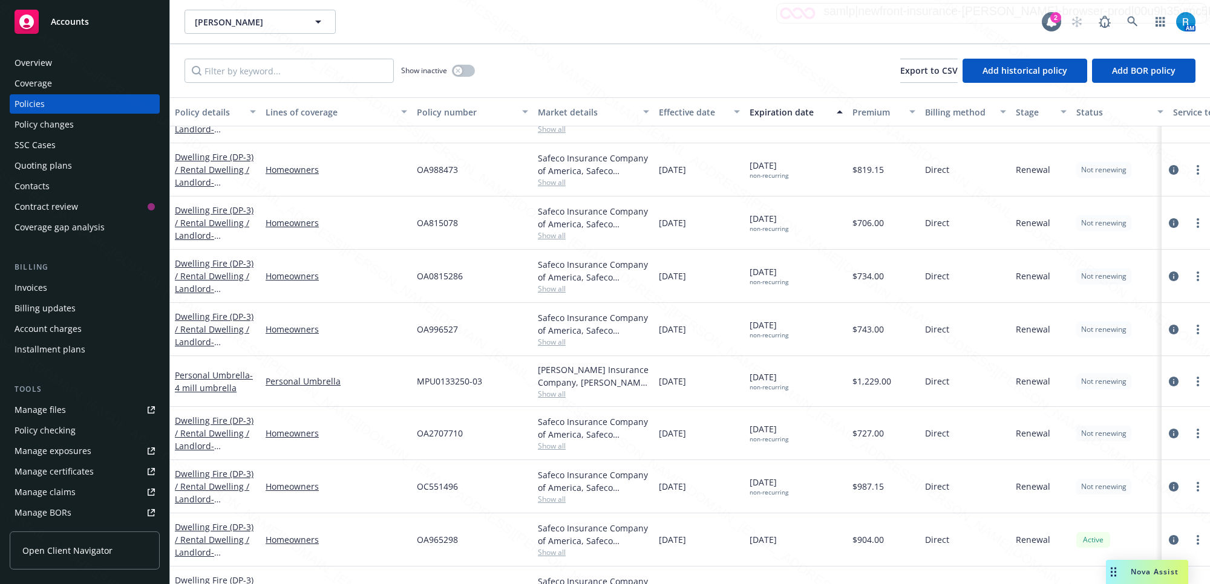
scroll to position [181, 0]
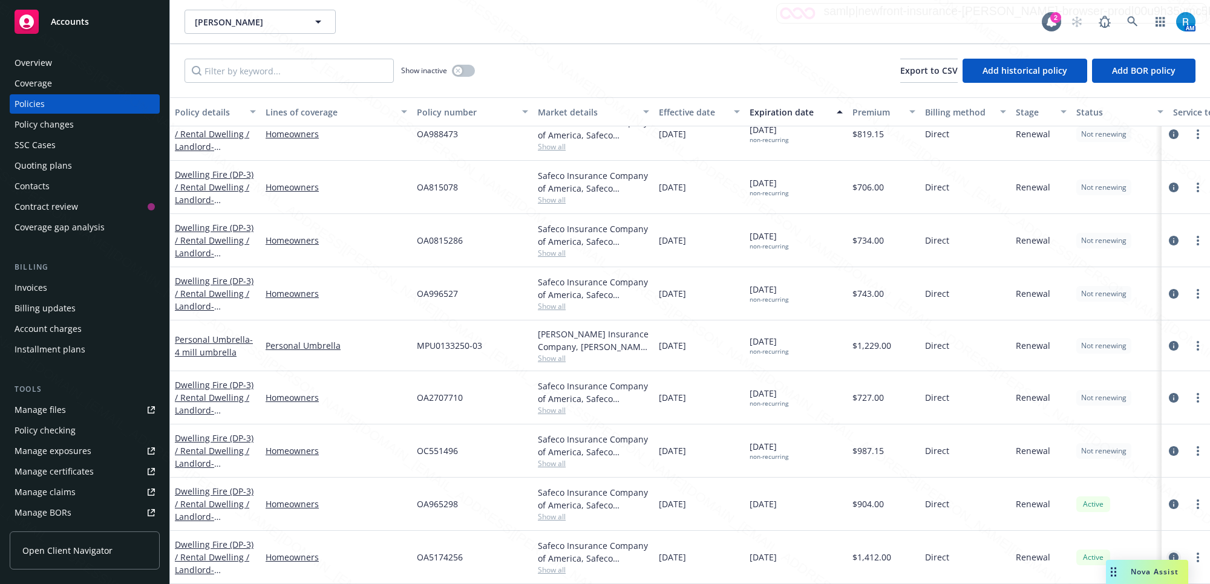
click at [1168, 553] on icon "circleInformation" at bounding box center [1173, 558] width 10 height 10
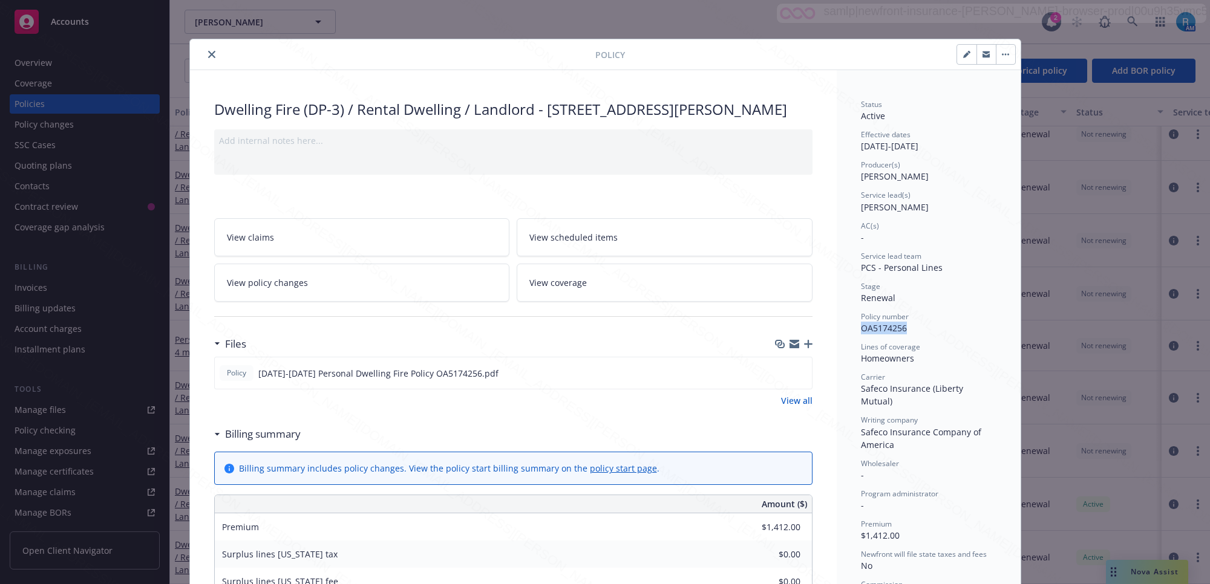
drag, startPoint x: 904, startPoint y: 333, endPoint x: 853, endPoint y: 328, distance: 51.0
click at [853, 328] on div "Status Active Effective dates 09/05/2025 - 09/05/2026 Producer(s) Kelsey Malone…" at bounding box center [928, 587] width 184 height 1035
copy span "OA5174256"
click at [691, 111] on div "Dwelling Fire (DP-3) / Rental Dwelling / Landlord - 8046 DUNFIELD AVE" at bounding box center [513, 109] width 598 height 21
click at [795, 373] on icon "preview file" at bounding box center [800, 372] width 11 height 8
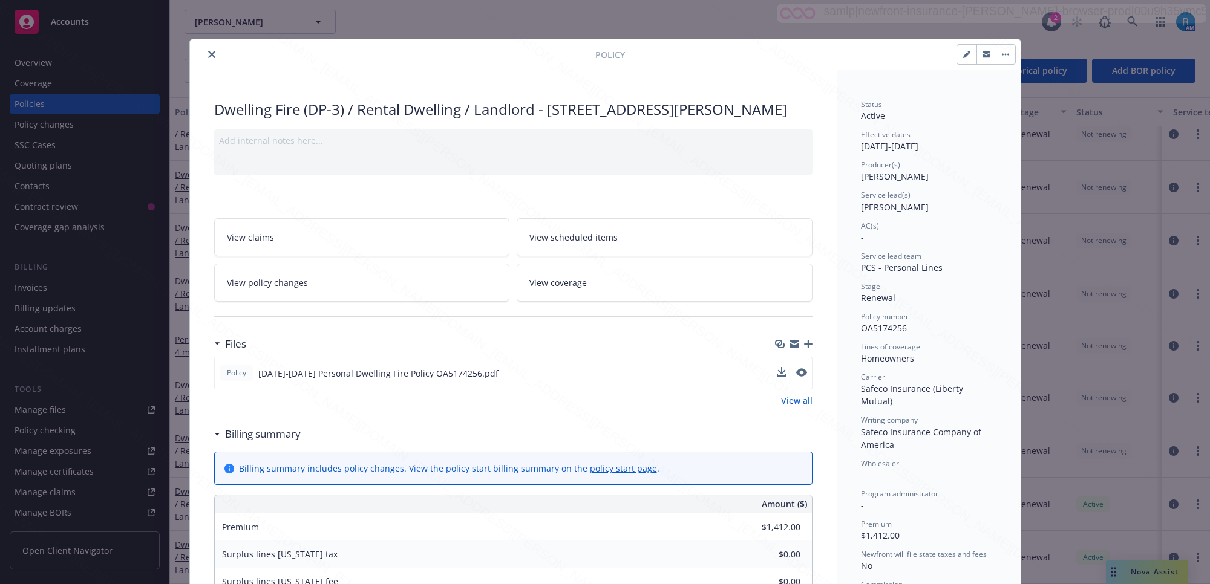
click at [208, 56] on icon "close" at bounding box center [211, 54] width 7 height 7
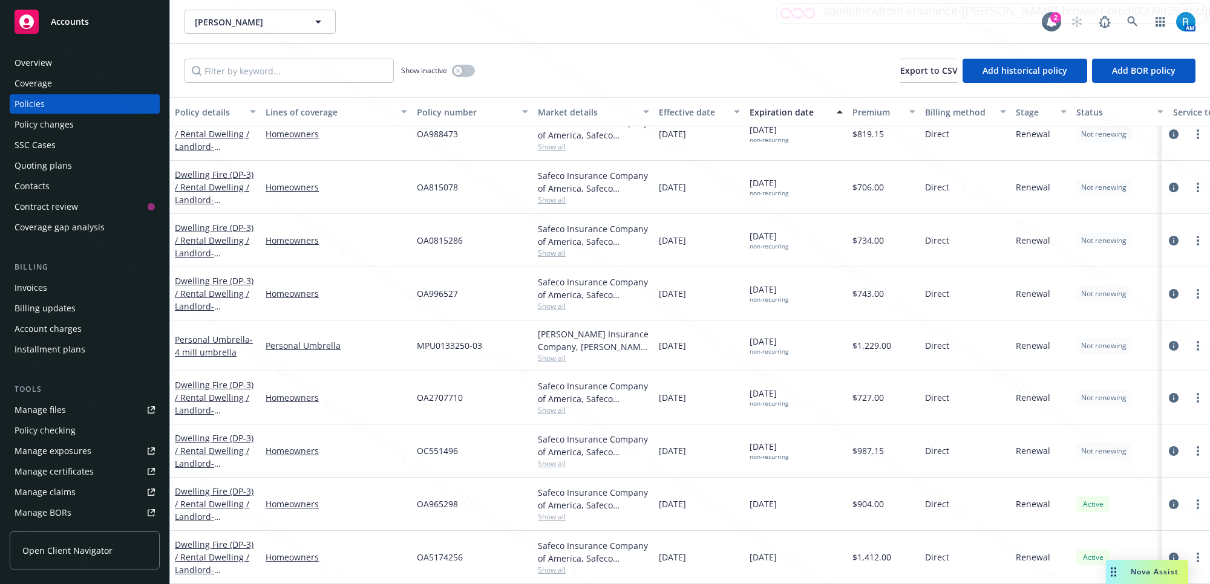
click at [47, 62] on div "Overview" at bounding box center [33, 62] width 37 height 19
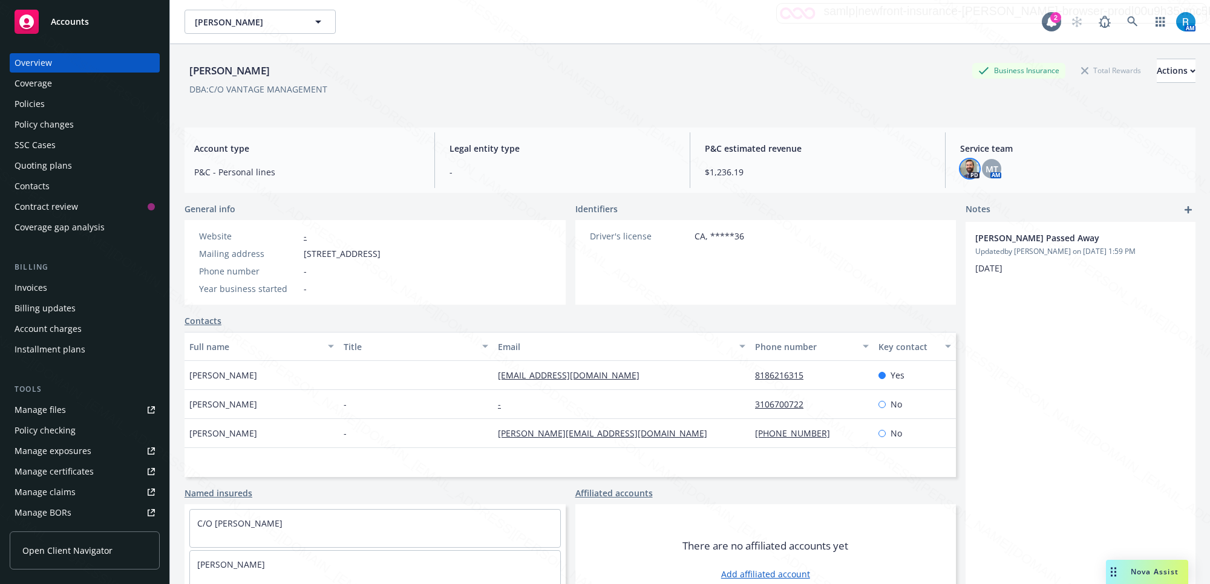
click at [963, 171] on img at bounding box center [969, 168] width 19 height 19
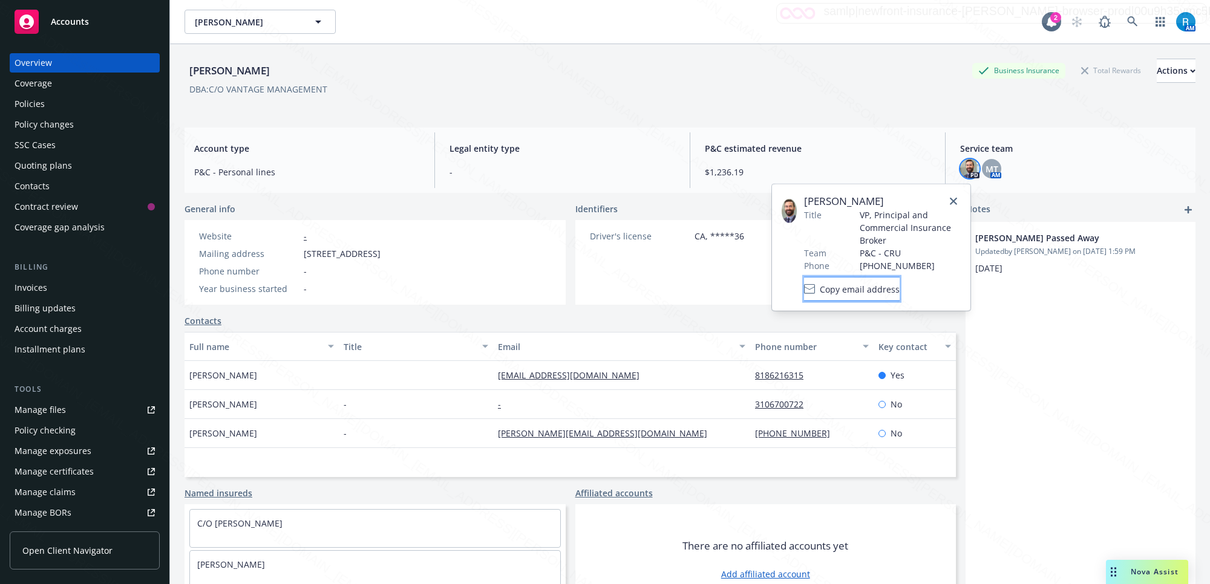
click at [874, 285] on span "Copy email address" at bounding box center [859, 288] width 80 height 13
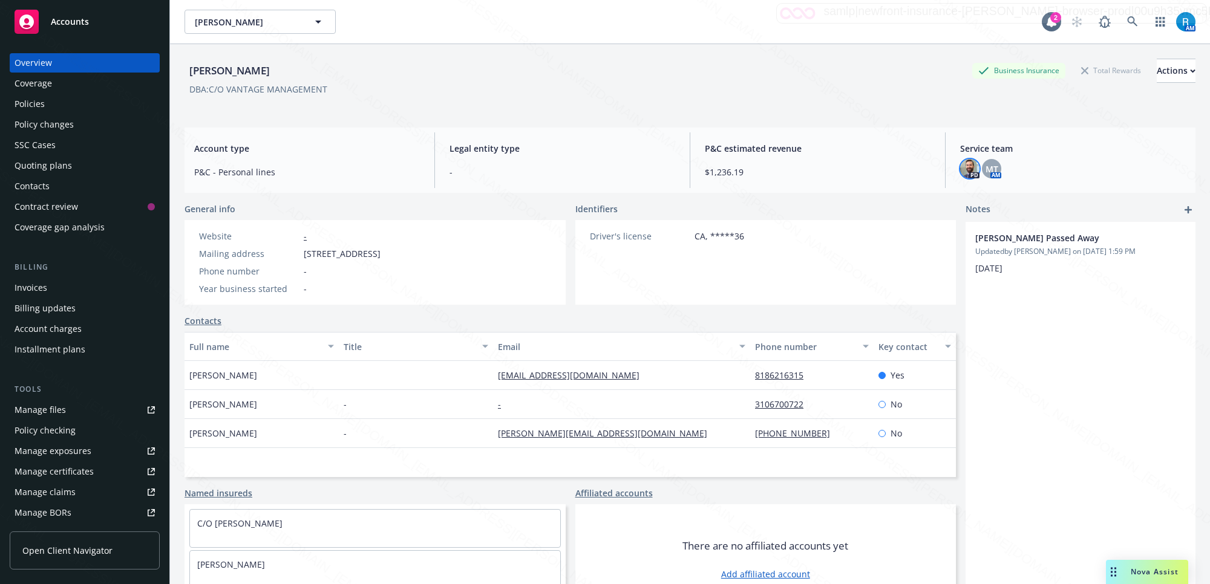
click at [896, 122] on div "Bettye Donsker Business Insurance Total Rewards Actions DBA: C/O VANTAGE MANAGE…" at bounding box center [689, 329] width 1011 height 570
